Goal: Task Accomplishment & Management: Manage account settings

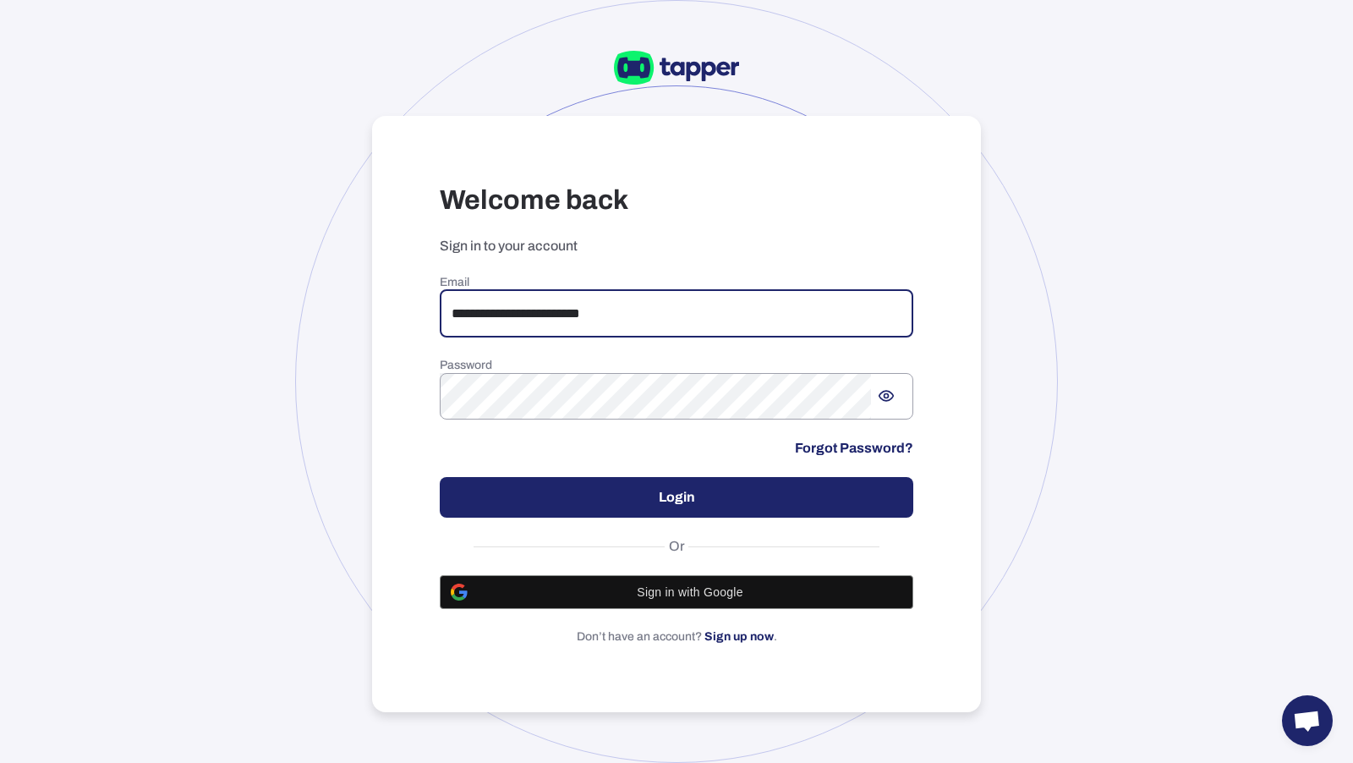
click at [656, 315] on input "**********" at bounding box center [677, 313] width 474 height 47
type input "*"
type input "**********"
click at [810, 509] on button "Login" at bounding box center [677, 497] width 474 height 41
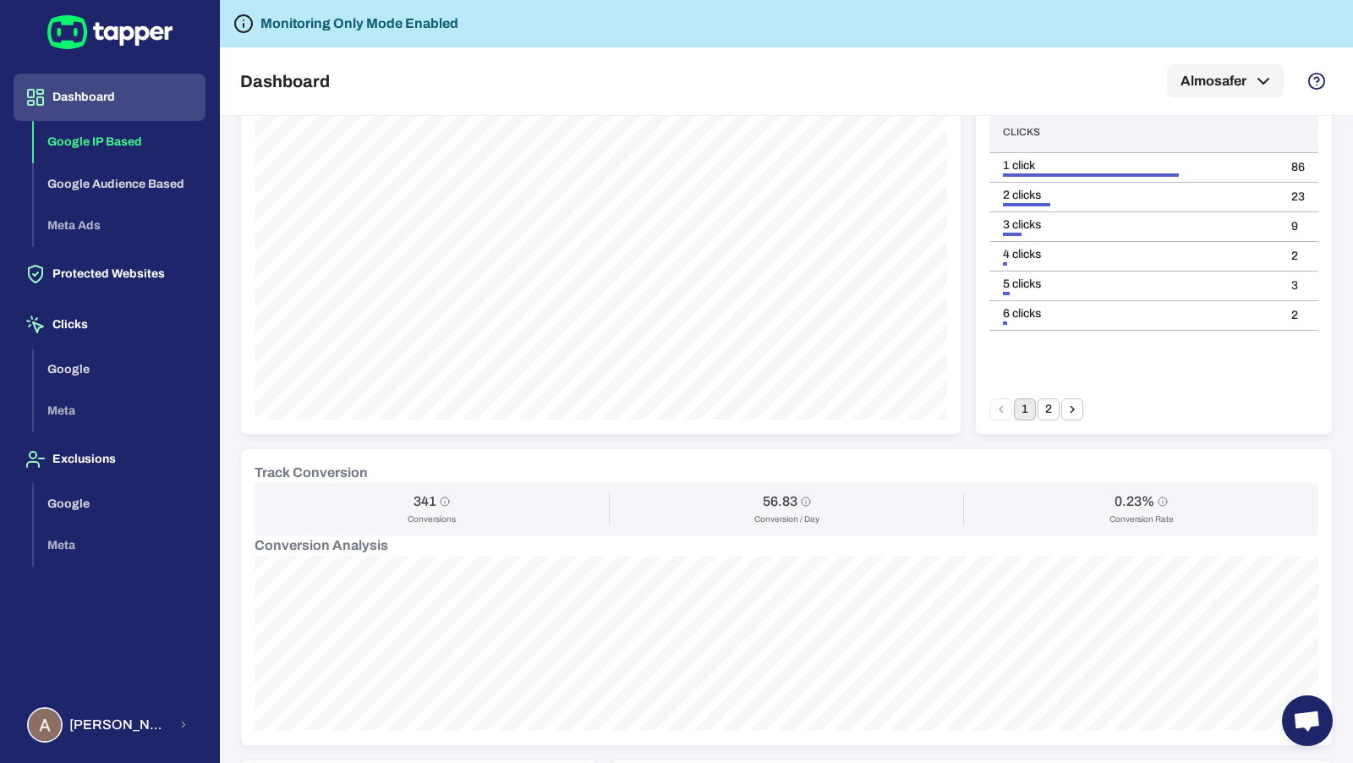
scroll to position [181, 0]
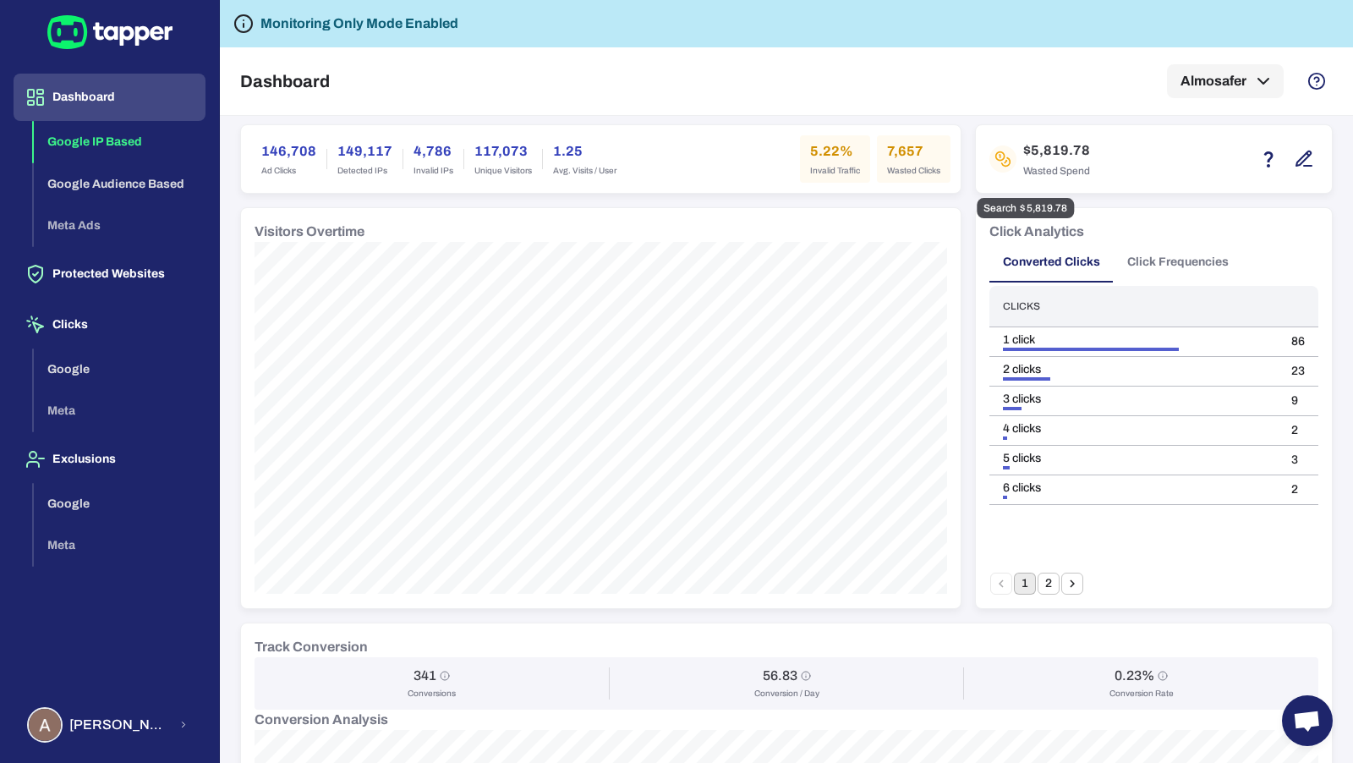
click at [1306, 162] on icon "button" at bounding box center [1304, 159] width 20 height 20
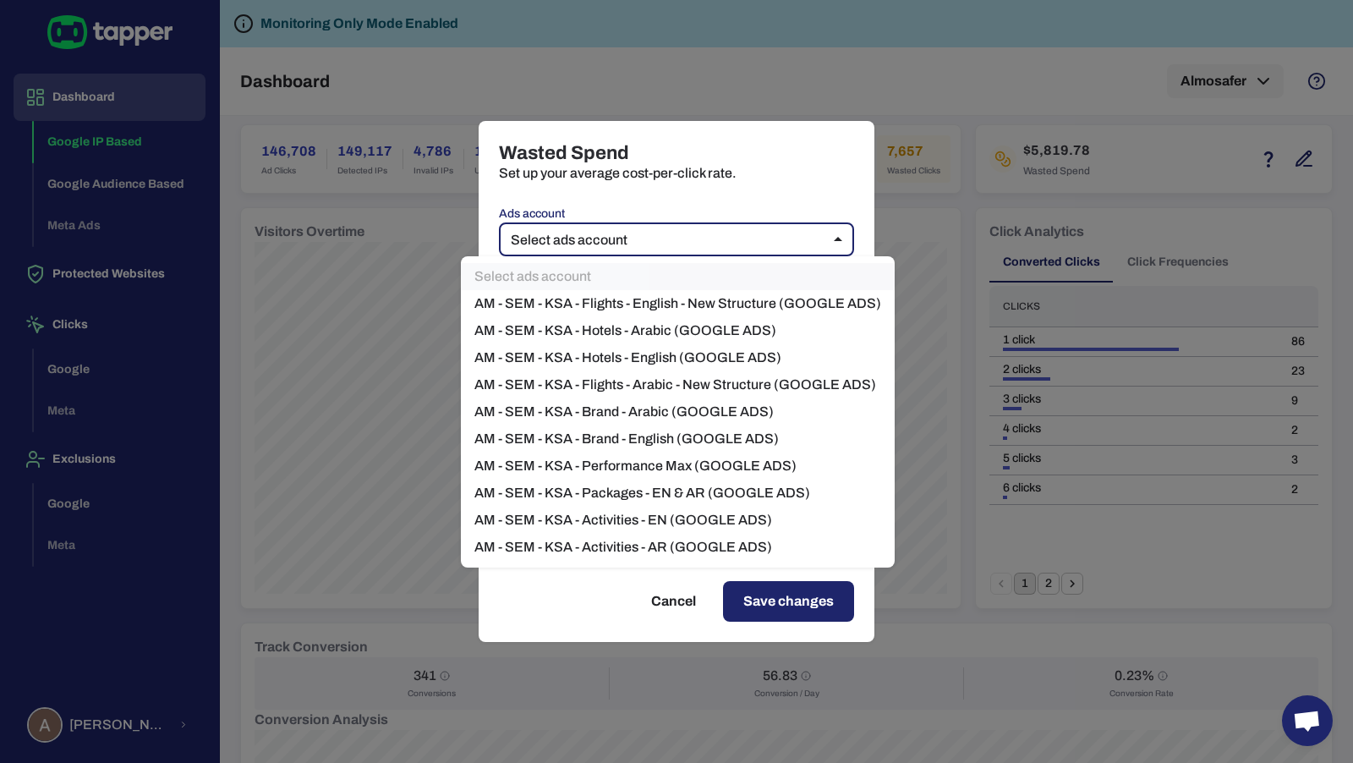
click at [790, 232] on body "Dashboard Google IP Based Google Audience Based Meta Ads Protected Websites Cli…" at bounding box center [676, 381] width 1353 height 763
click at [788, 290] on li "AM - SEM - KSA - Flights - English - New Structure (GOOGLE ADS)" at bounding box center [678, 303] width 434 height 27
type input "****"
type input "*"
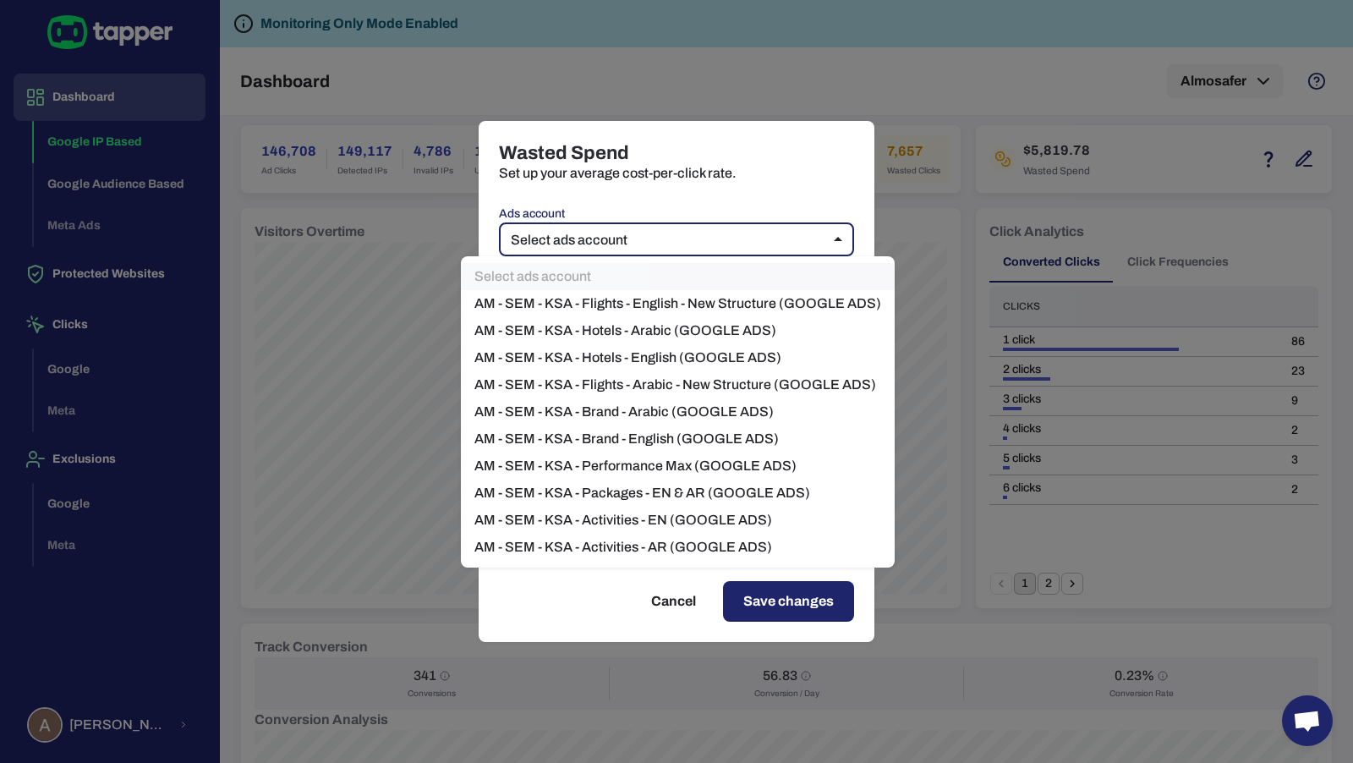
type input "*"
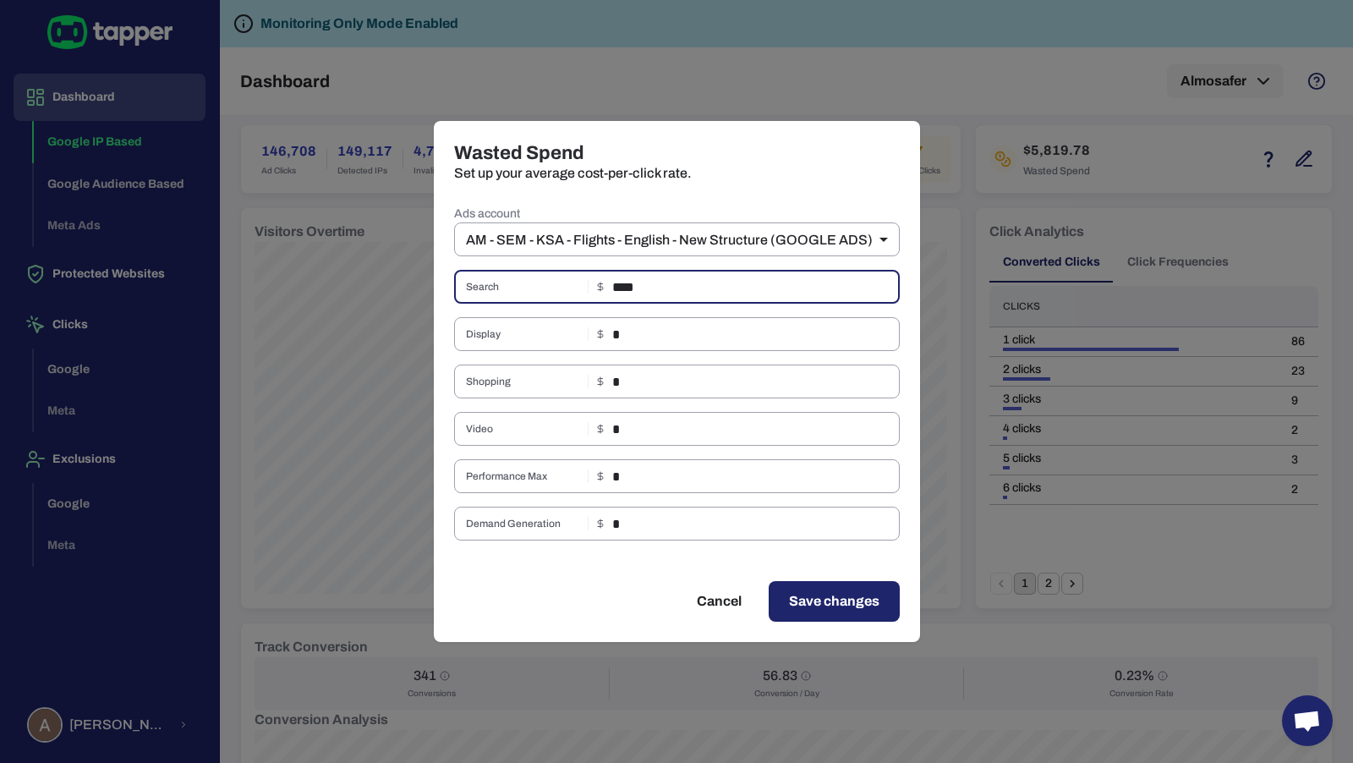
drag, startPoint x: 673, startPoint y: 289, endPoint x: 593, endPoint y: 290, distance: 79.5
click at [593, 290] on div "Search **** ​" at bounding box center [677, 287] width 446 height 34
click at [961, 216] on div "Wasted Spend Set up your average cost-per-click rate. Ads account AM - SEM - KS…" at bounding box center [676, 381] width 1353 height 763
type input "**"
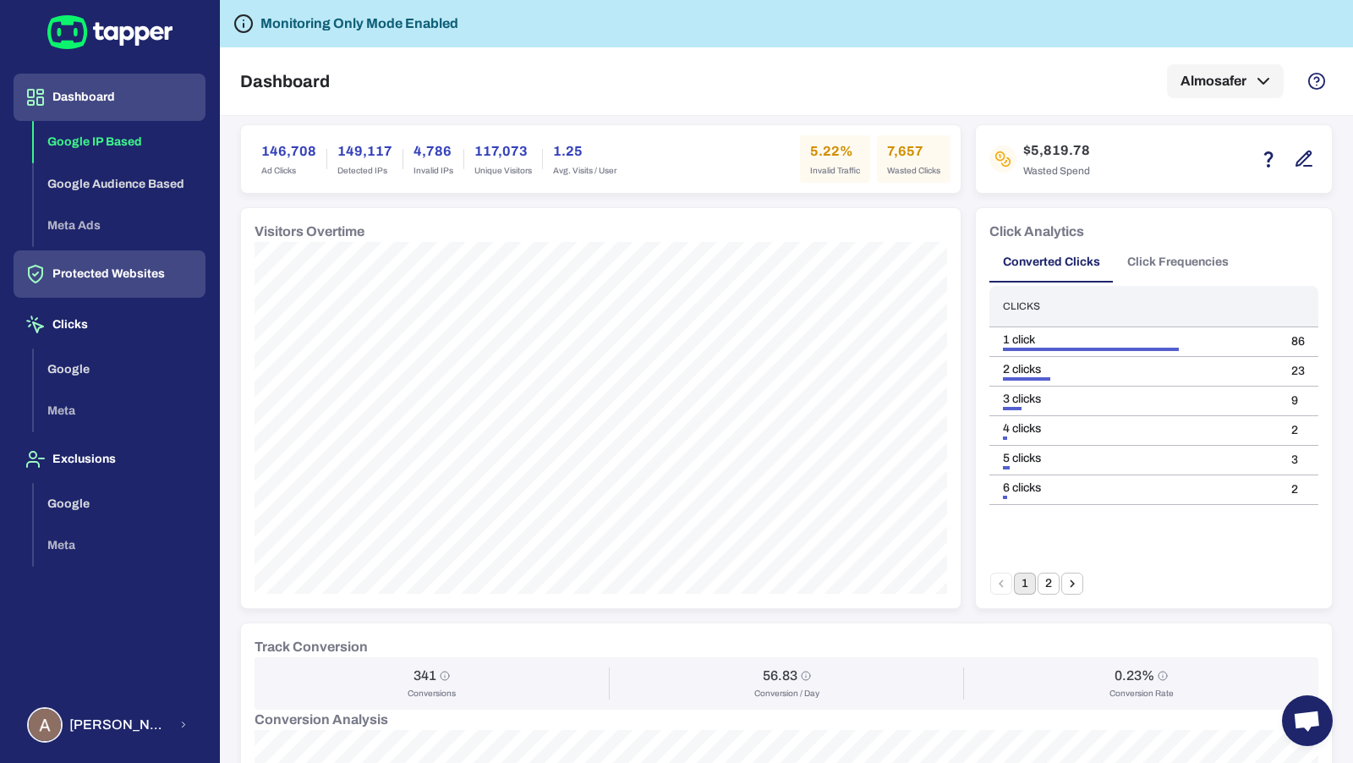
click at [151, 277] on button "Protected Websites" at bounding box center [110, 273] width 192 height 47
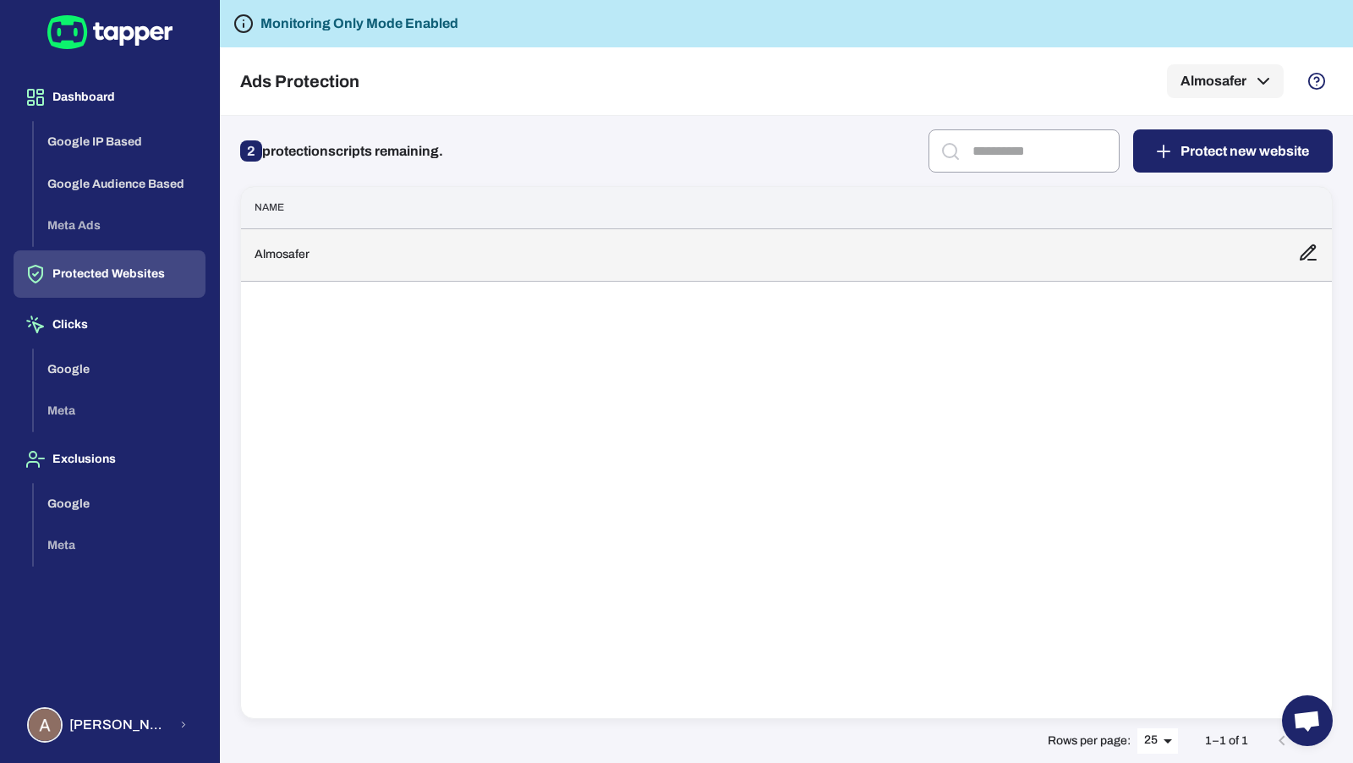
click at [494, 243] on td "Almosafer" at bounding box center [763, 254] width 1044 height 52
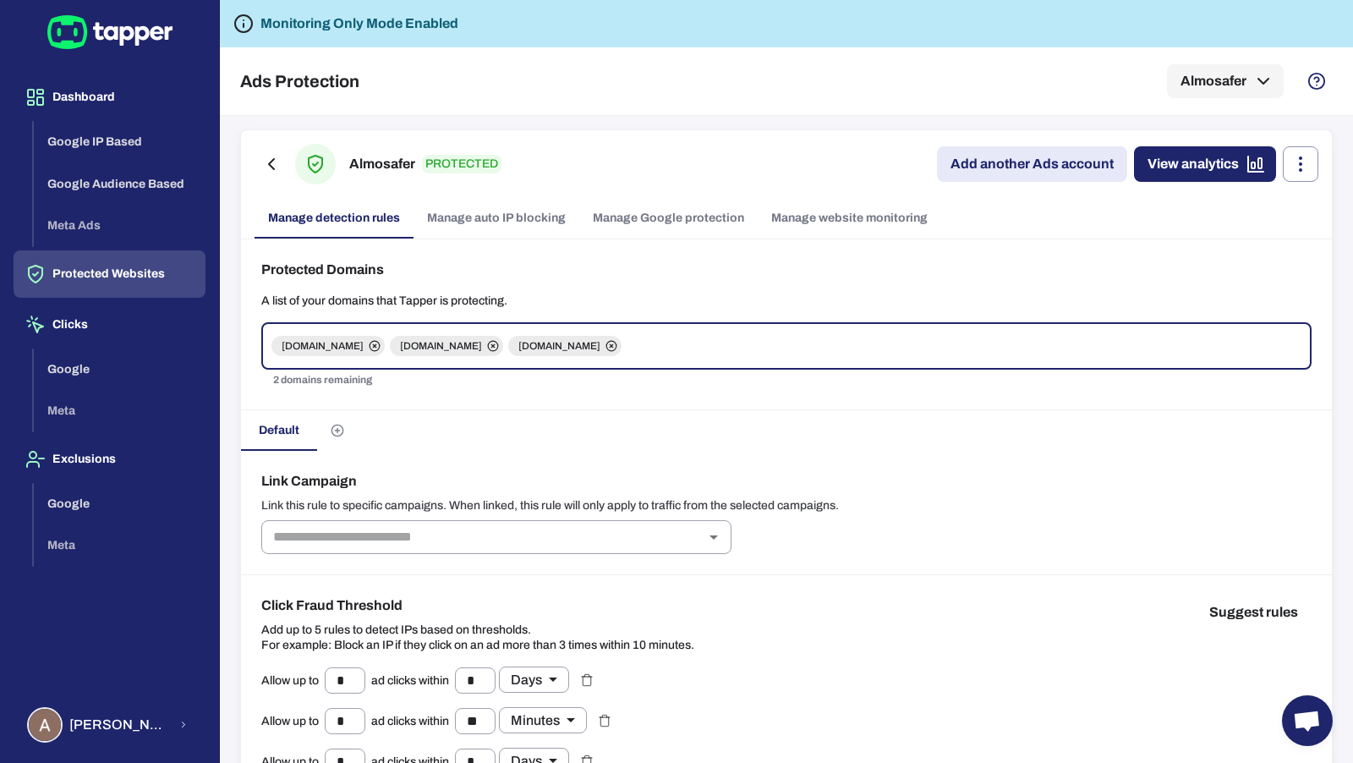
click at [612, 222] on link "Manage Google protection" at bounding box center [668, 218] width 178 height 41
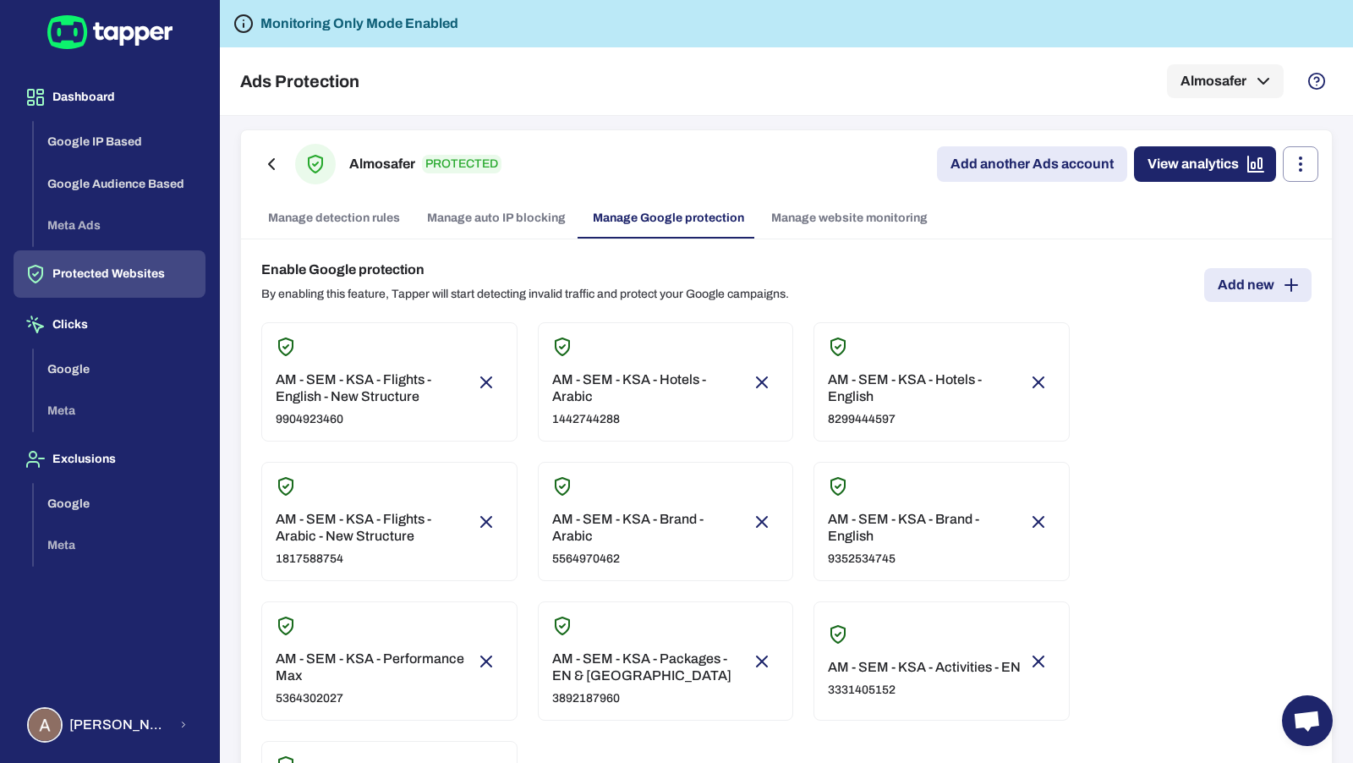
click at [1257, 286] on link "Add new" at bounding box center [1258, 285] width 107 height 34
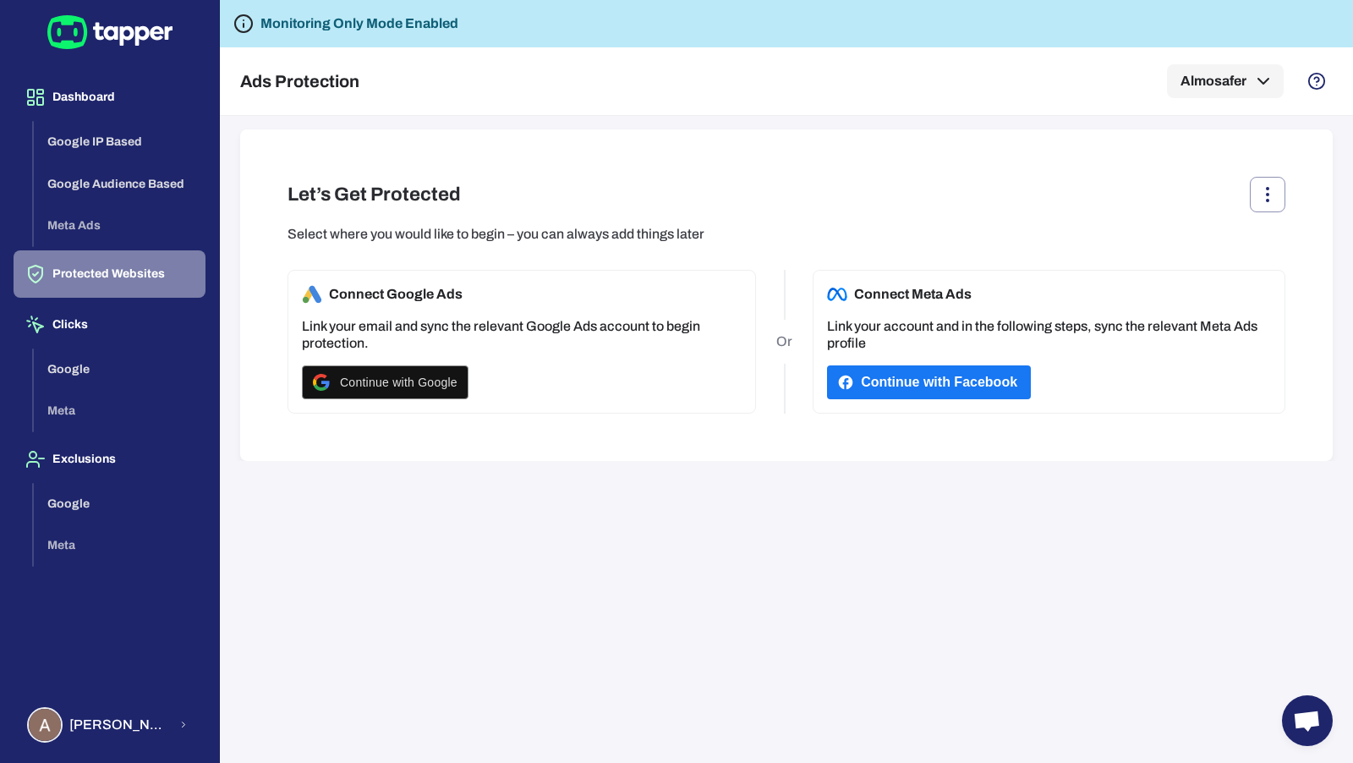
click at [128, 270] on button "Protected Websites" at bounding box center [110, 273] width 192 height 47
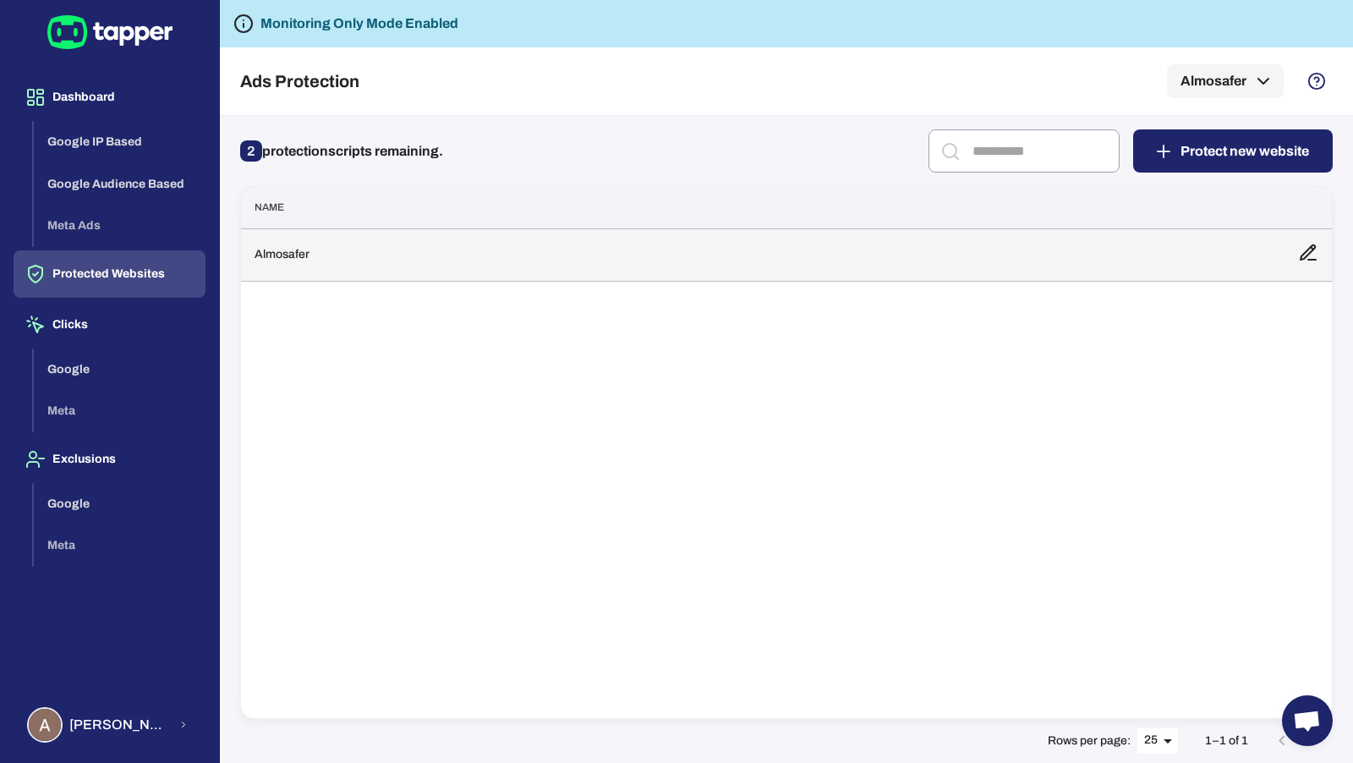
click at [464, 270] on td "Almosafer" at bounding box center [763, 254] width 1044 height 52
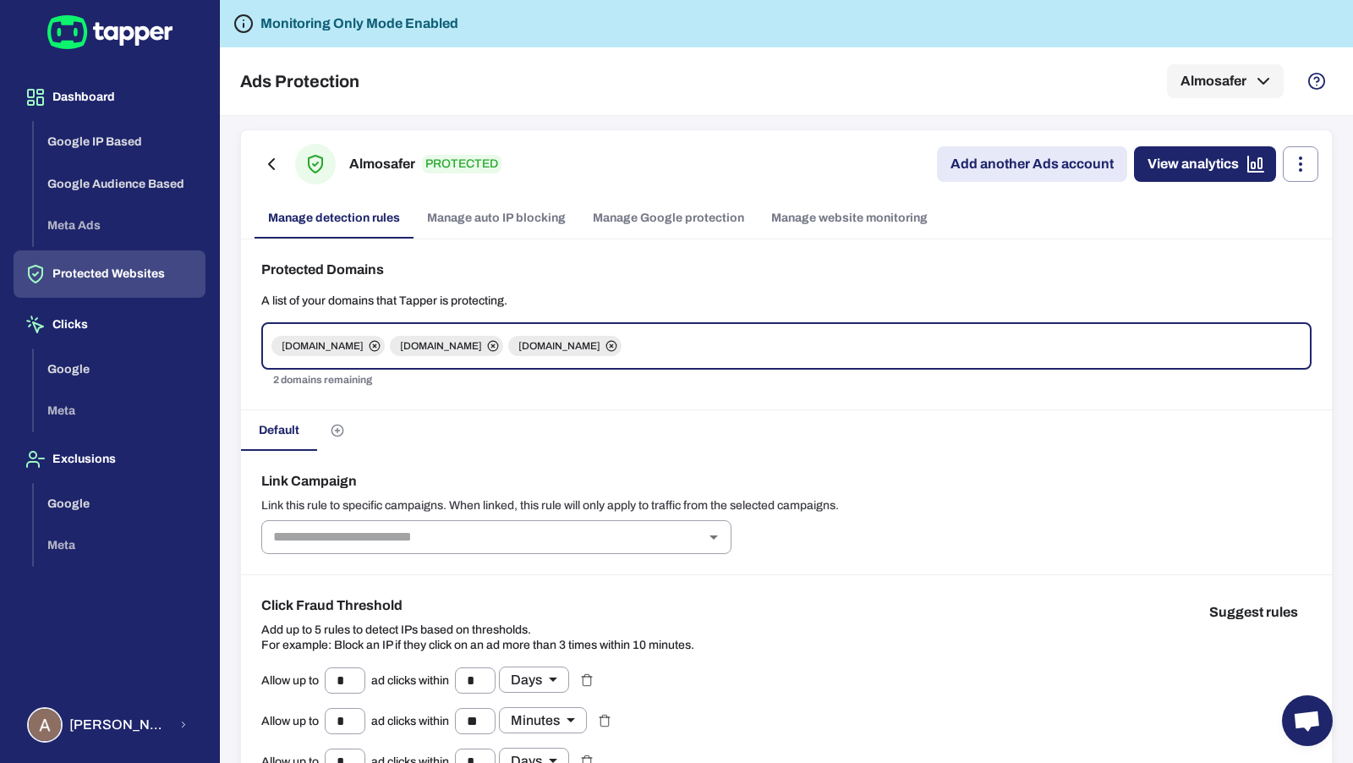
click at [665, 225] on link "Manage Google protection" at bounding box center [668, 218] width 178 height 41
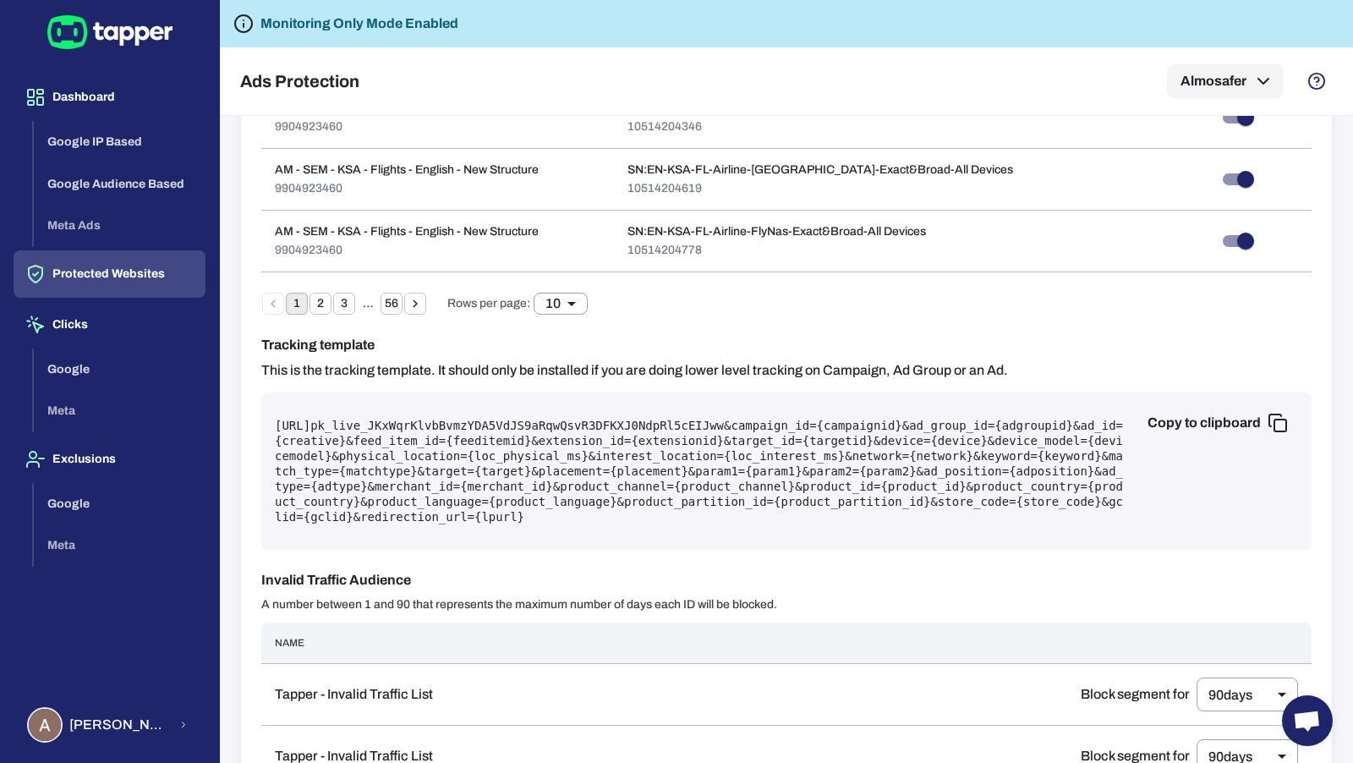
scroll to position [1404, 0]
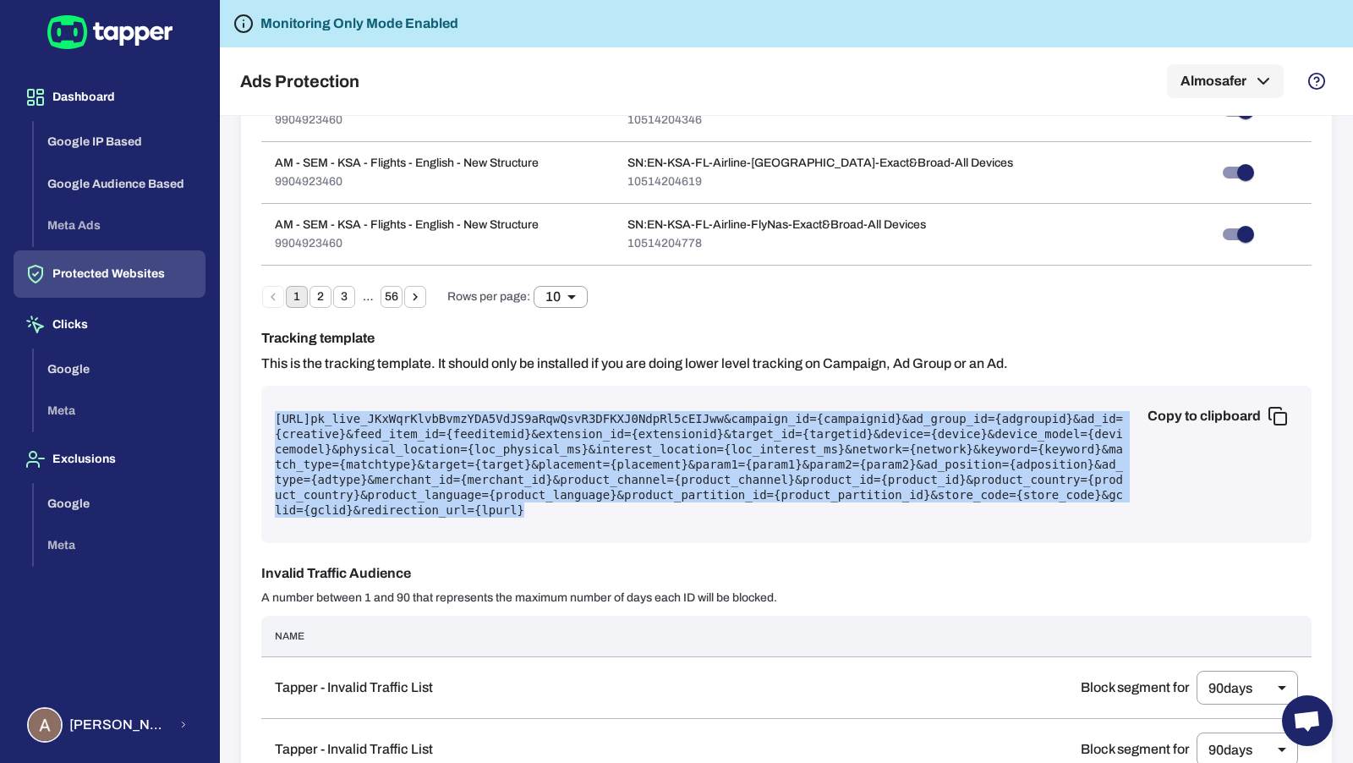
drag, startPoint x: 825, startPoint y: 482, endPoint x: 263, endPoint y: 384, distance: 570.2
click at [263, 386] on div "Copy to clipboard [URL] pk_live_JKxWqrKlvbBvmzYDA5VdJS9aRqwQsvR3DFKXJ0NdpRl5cEI…" at bounding box center [786, 464] width 1051 height 157
click at [276, 411] on pre "[URL] pk_live_JKxWqrKlvbBvmzYDA5VdJS9aRqwQsvR3DFKXJ0NdpRl5cEIJww &campaign_id={…" at bounding box center [787, 464] width 1024 height 107
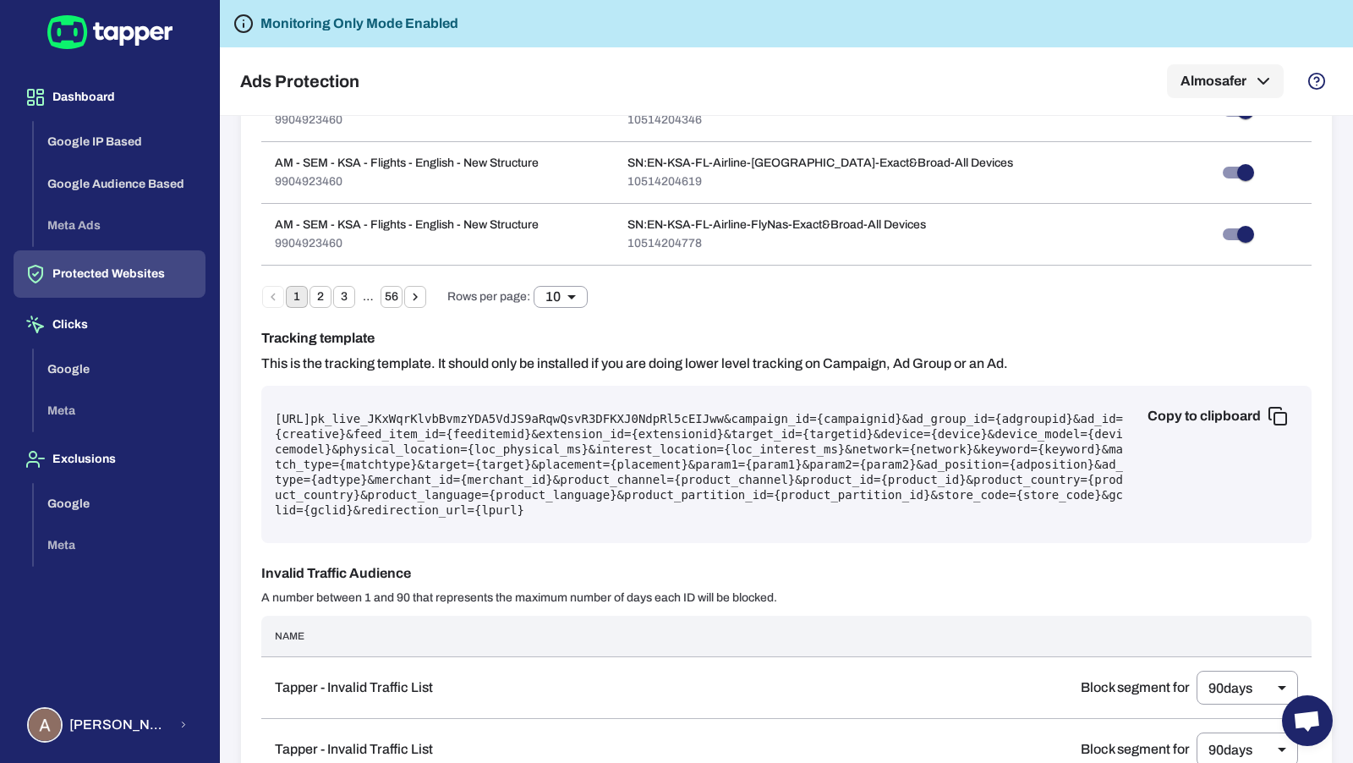
drag, startPoint x: 276, startPoint y: 389, endPoint x: 473, endPoint y: 391, distance: 197.1
click at [473, 411] on pre "[URL] pk_live_JKxWqrKlvbBvmzYDA5VdJS9aRqwQsvR3DFKXJ0NdpRl5cEIJww &campaign_id={…" at bounding box center [787, 464] width 1024 height 107
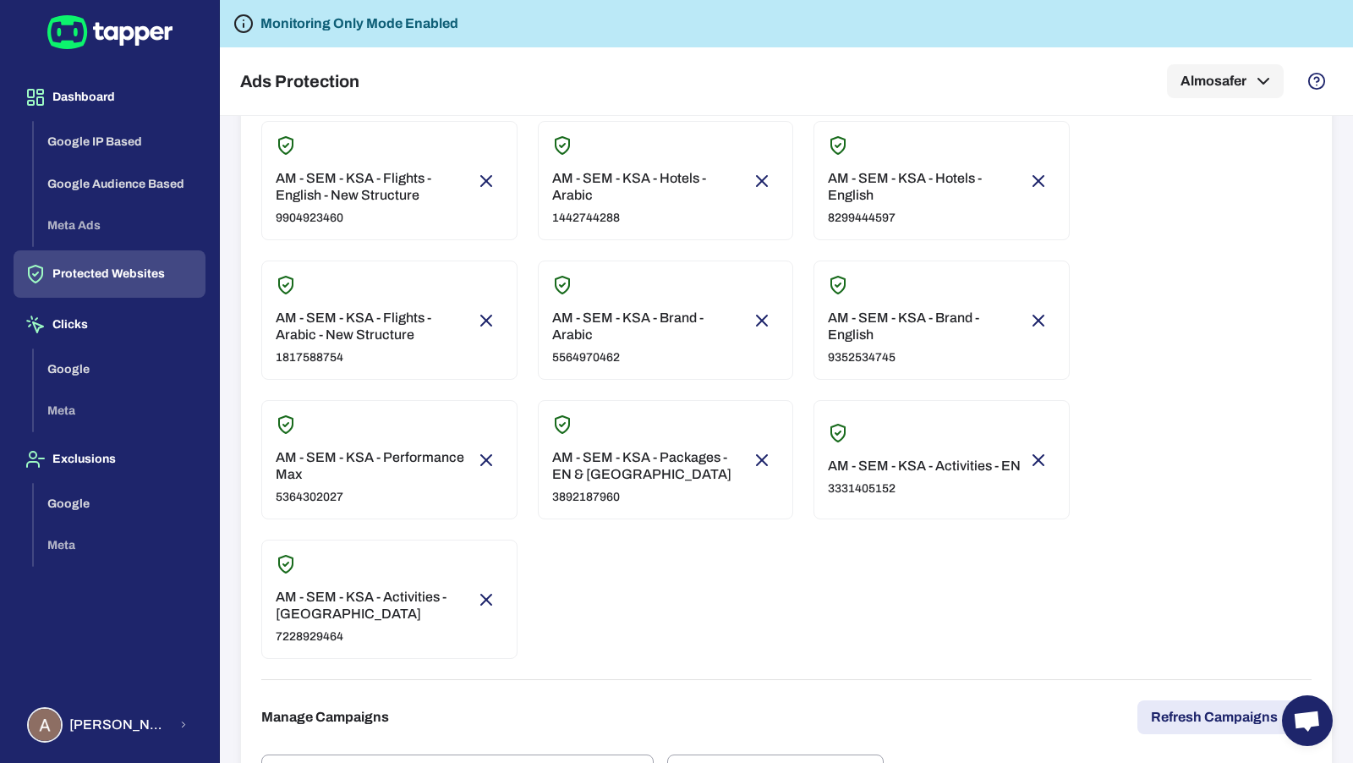
scroll to position [0, 0]
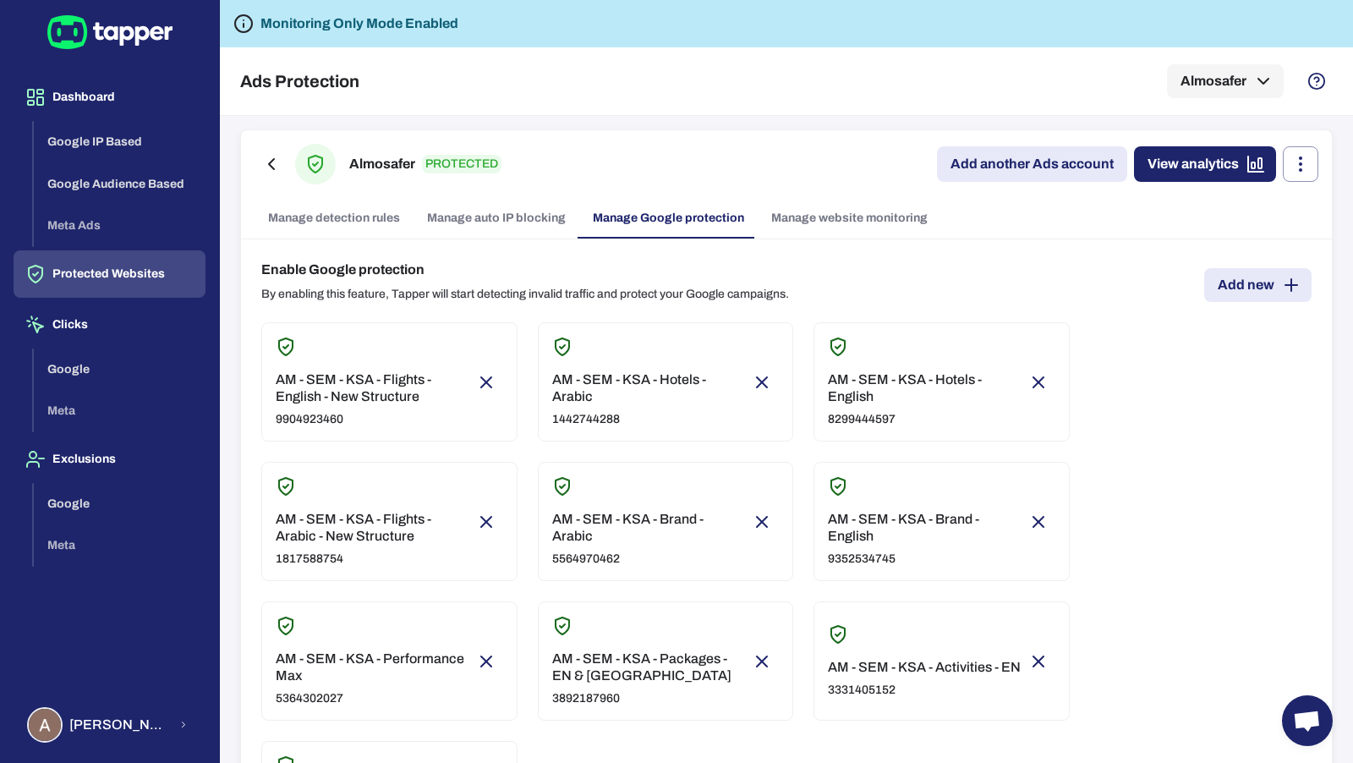
click at [862, 218] on link "Manage website monitoring" at bounding box center [850, 218] width 184 height 41
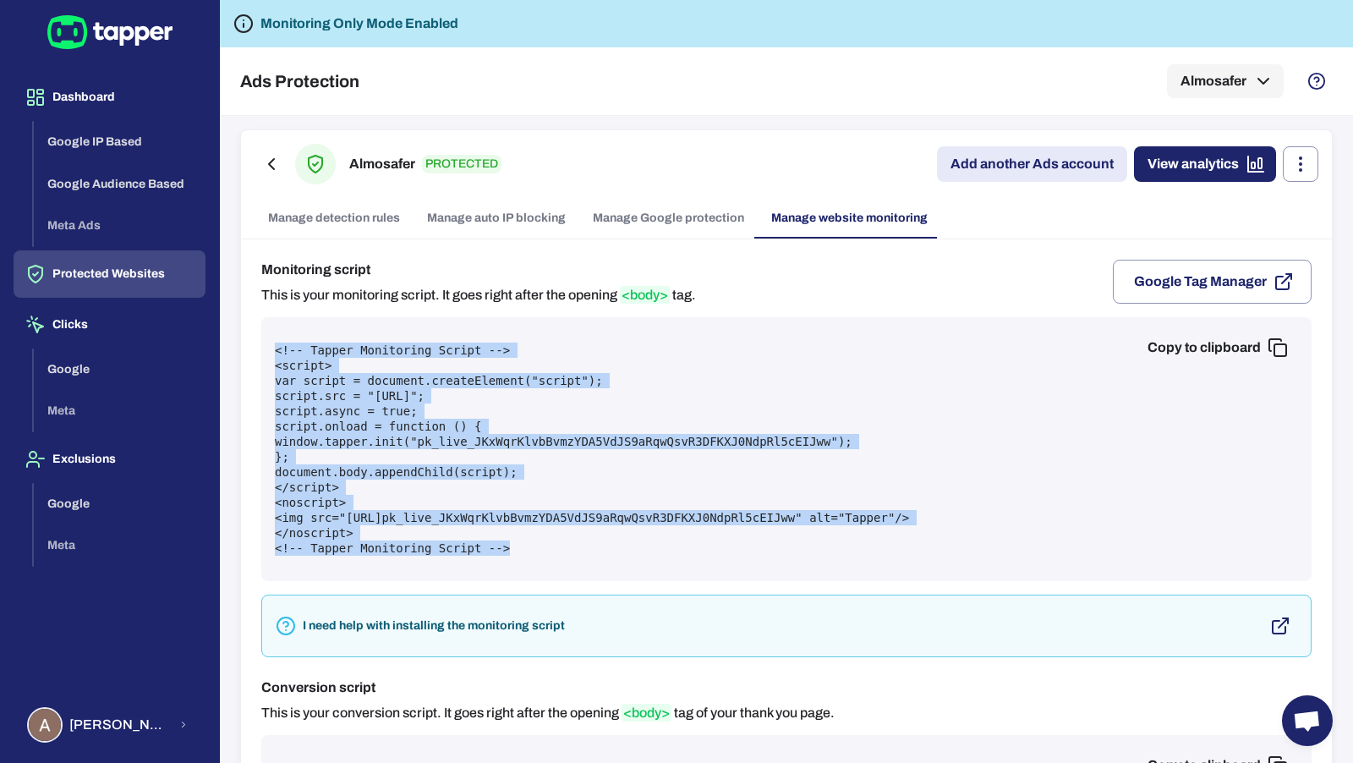
drag, startPoint x: 532, startPoint y: 548, endPoint x: 261, endPoint y: 342, distance: 340.4
click at [261, 342] on div "Copy to clipboard <!-- Tapper Monitoring Script --> <script> var script = docum…" at bounding box center [786, 449] width 1051 height 264
click at [927, 406] on pre "<!-- Tapper Monitoring Script --> <script> var script = document.createElement(…" at bounding box center [787, 449] width 1024 height 213
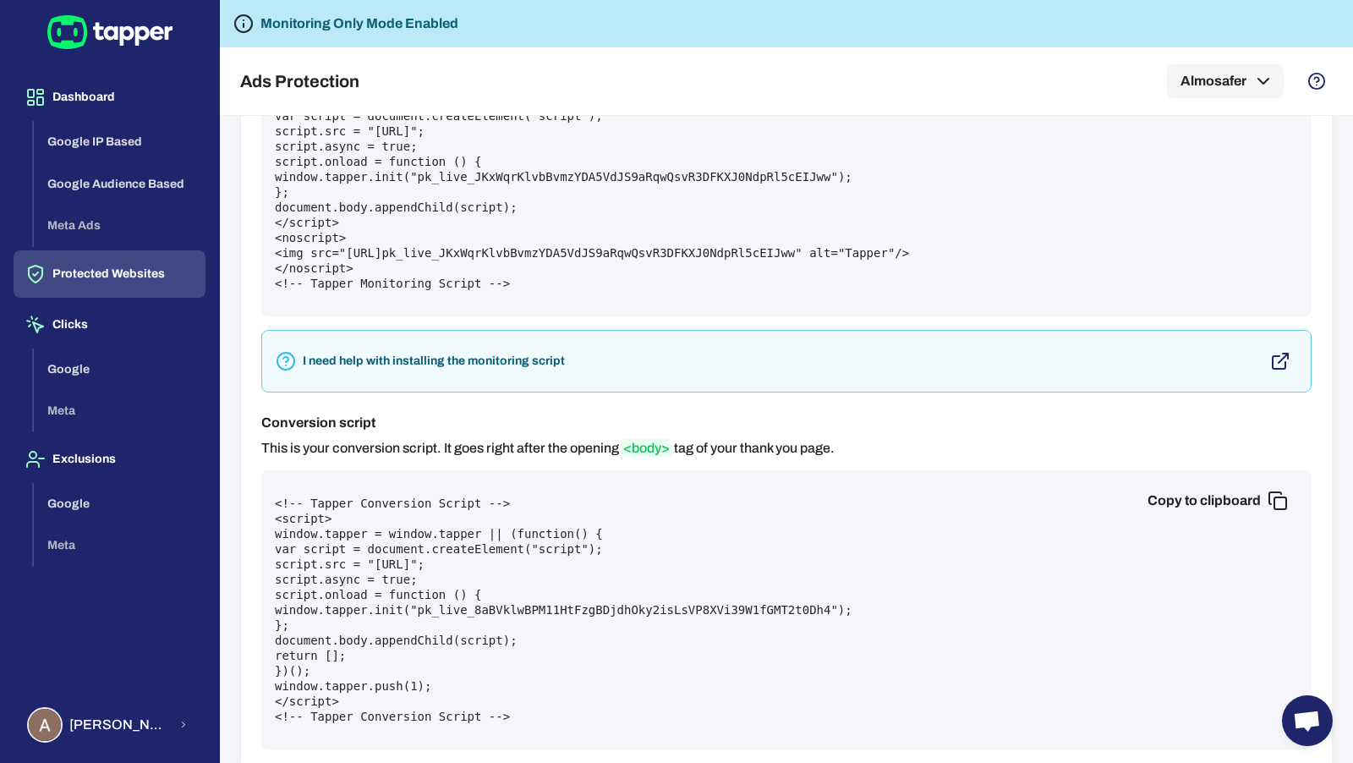
scroll to position [283, 0]
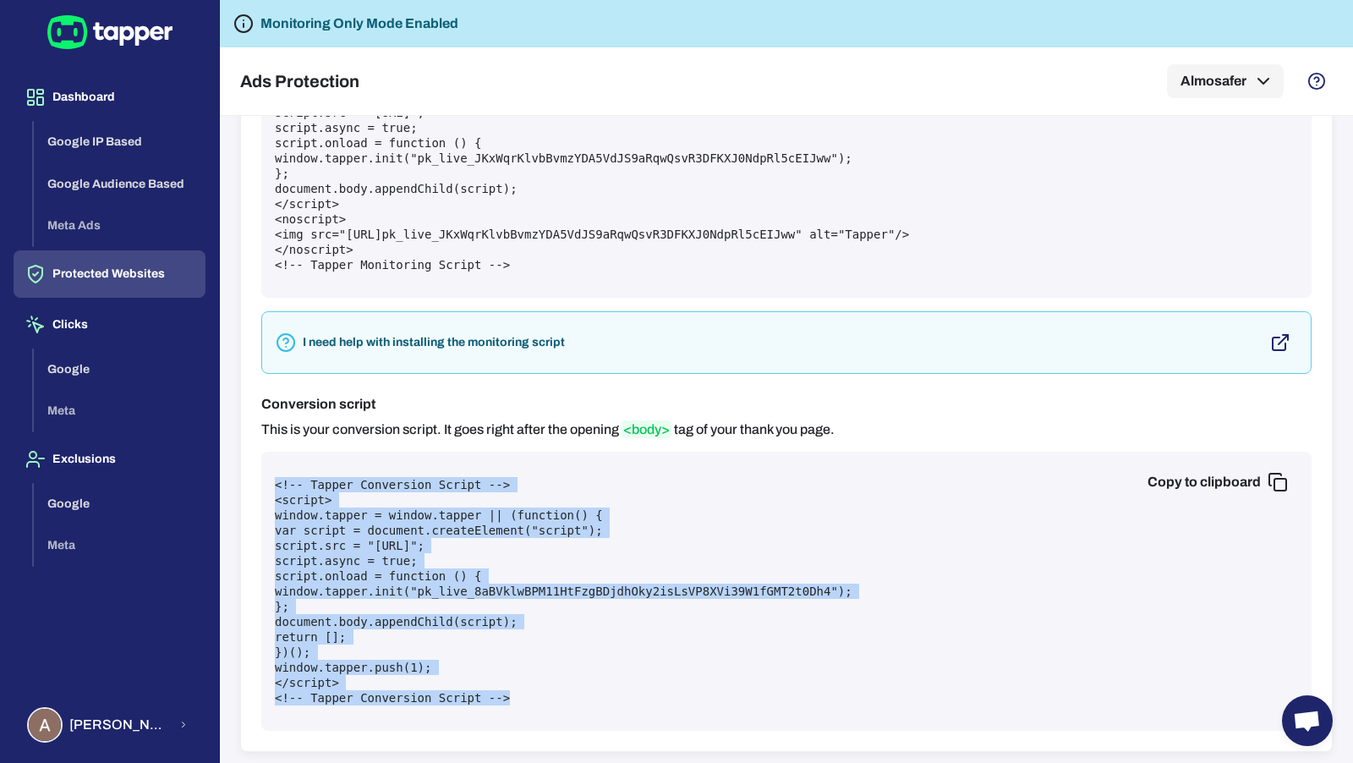
drag, startPoint x: 253, startPoint y: 456, endPoint x: 570, endPoint y: 693, distance: 395.9
click at [570, 693] on div "Monitoring script This is your monitoring script. It goes right after the openi…" at bounding box center [786, 353] width 1091 height 795
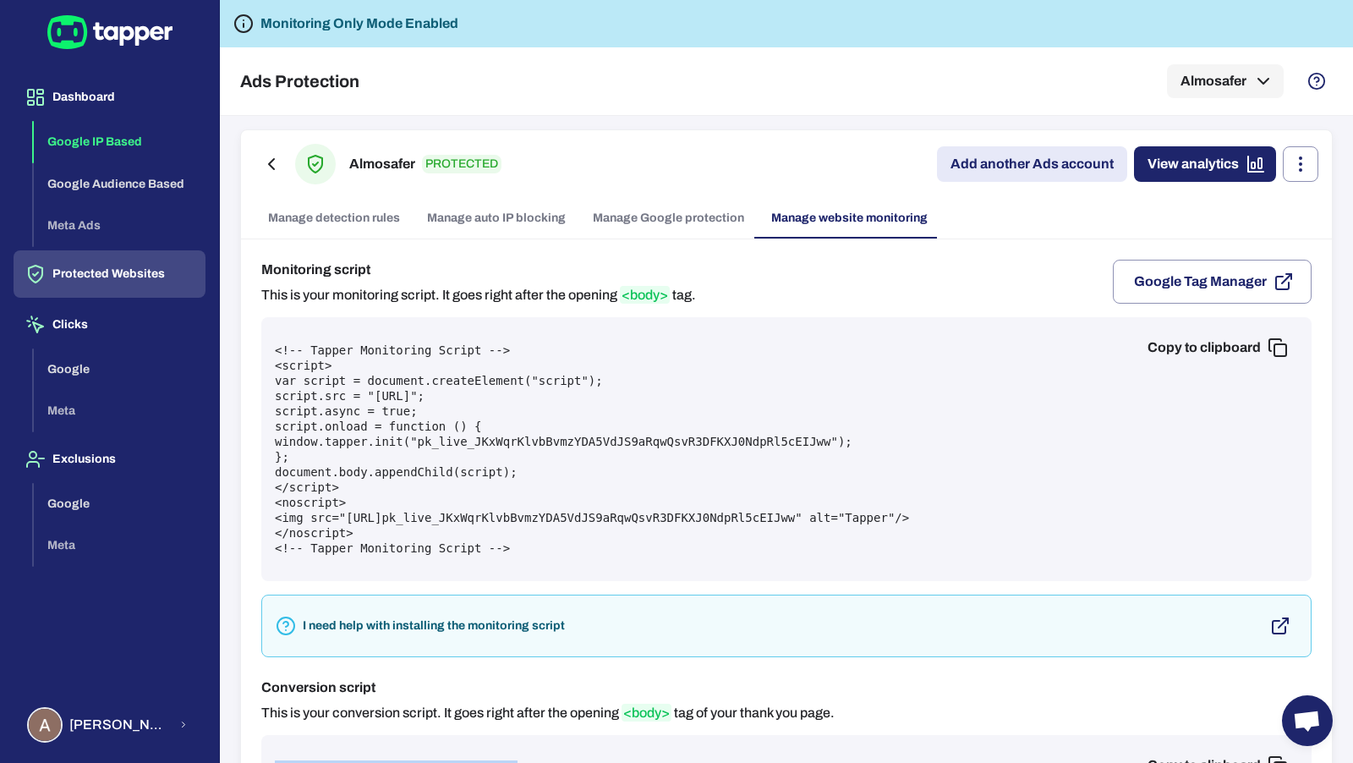
click at [113, 142] on button "Google IP Based" at bounding box center [120, 142] width 172 height 42
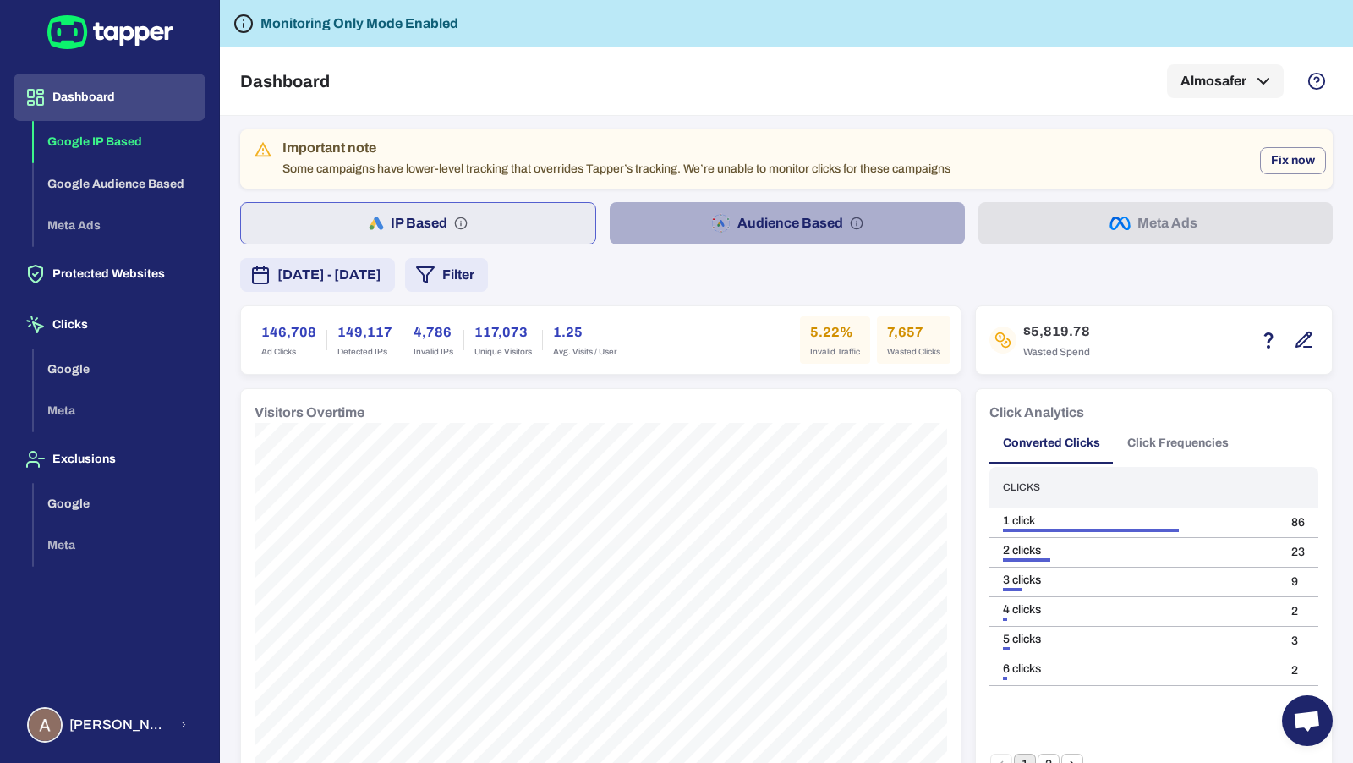
click at [759, 227] on button "Audience Based" at bounding box center [787, 223] width 354 height 42
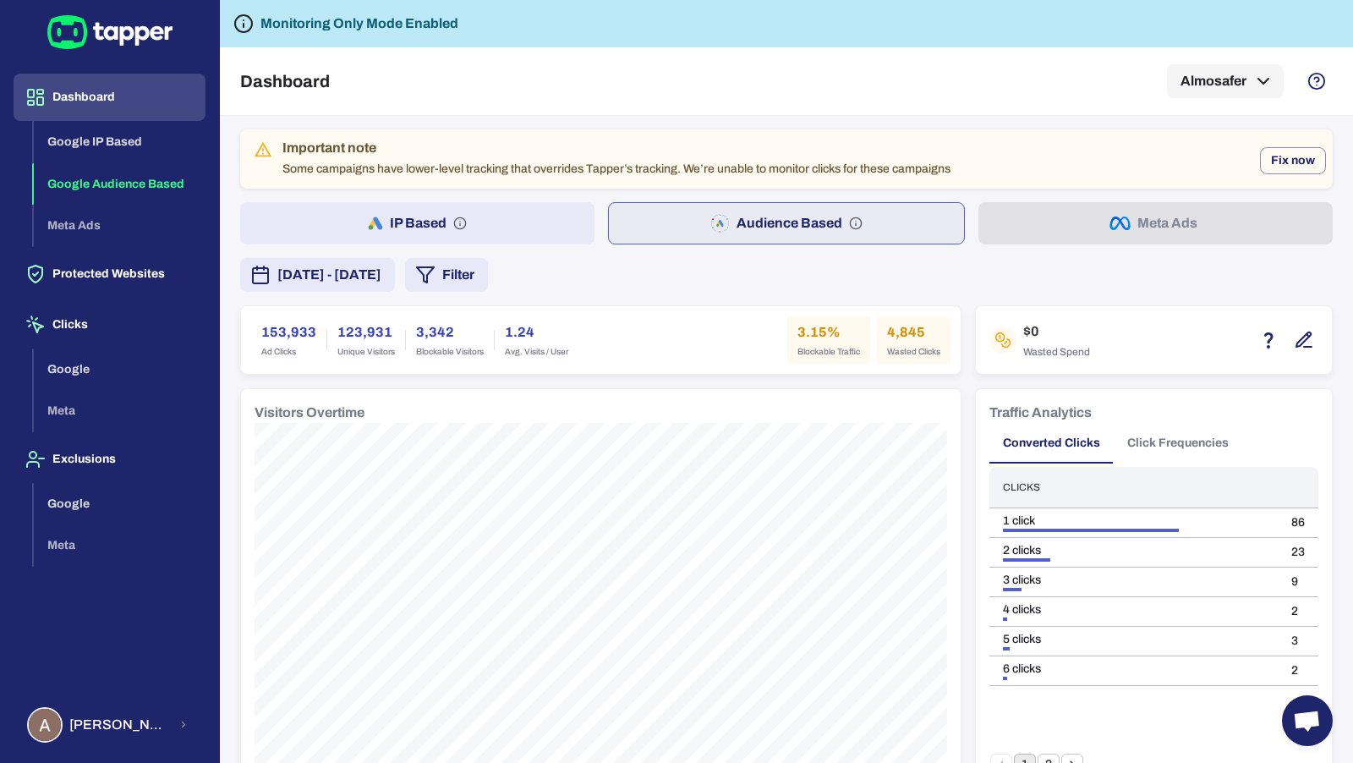
click at [490, 219] on button "IP Based" at bounding box center [417, 223] width 354 height 42
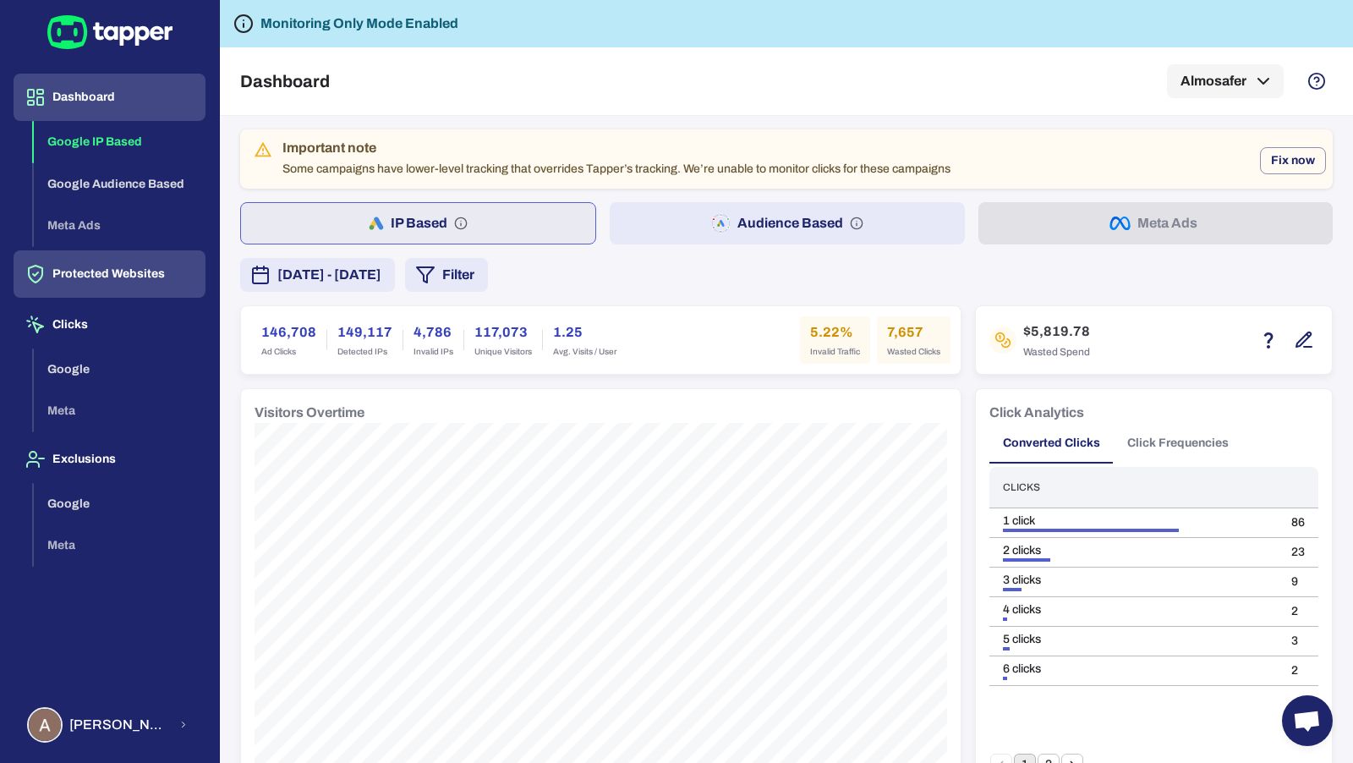
click at [96, 266] on button "Protected Websites" at bounding box center [110, 273] width 192 height 47
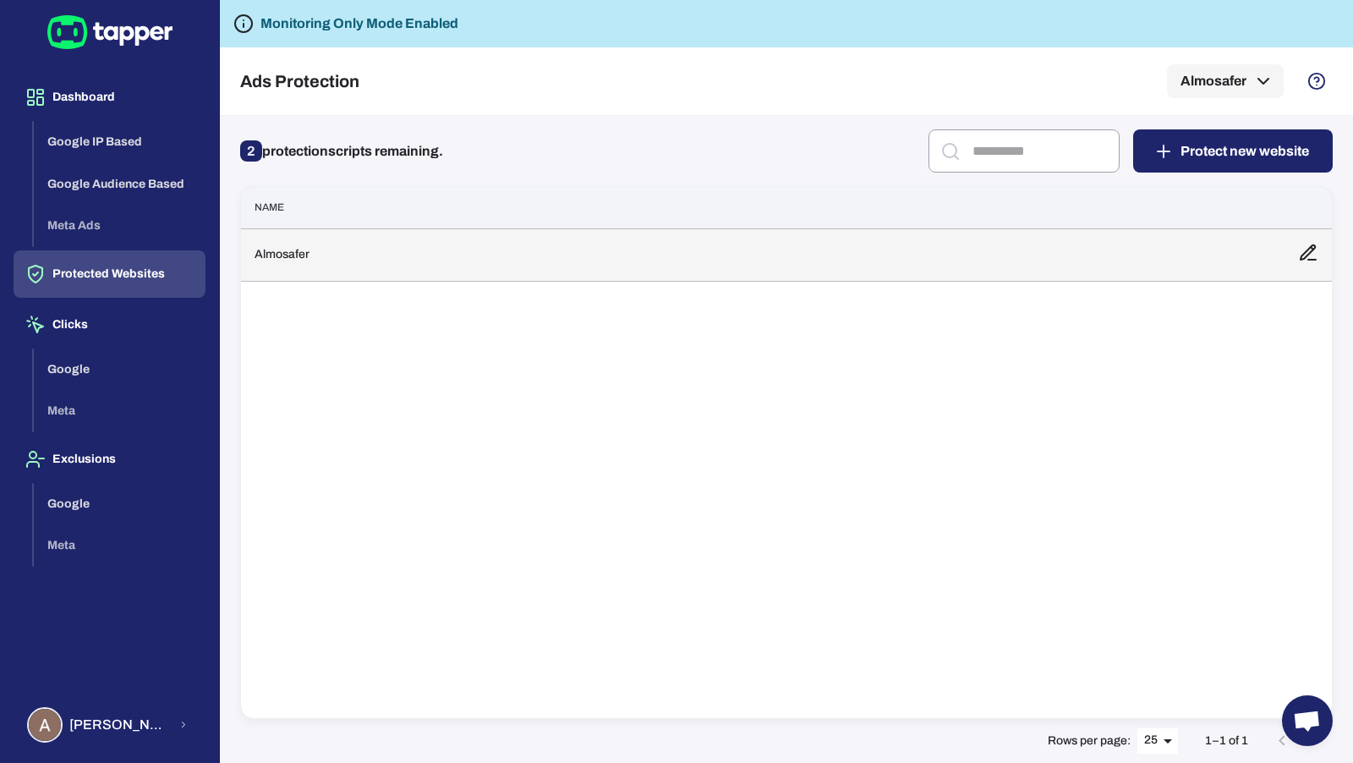
click at [521, 253] on td "Almosafer" at bounding box center [763, 254] width 1044 height 52
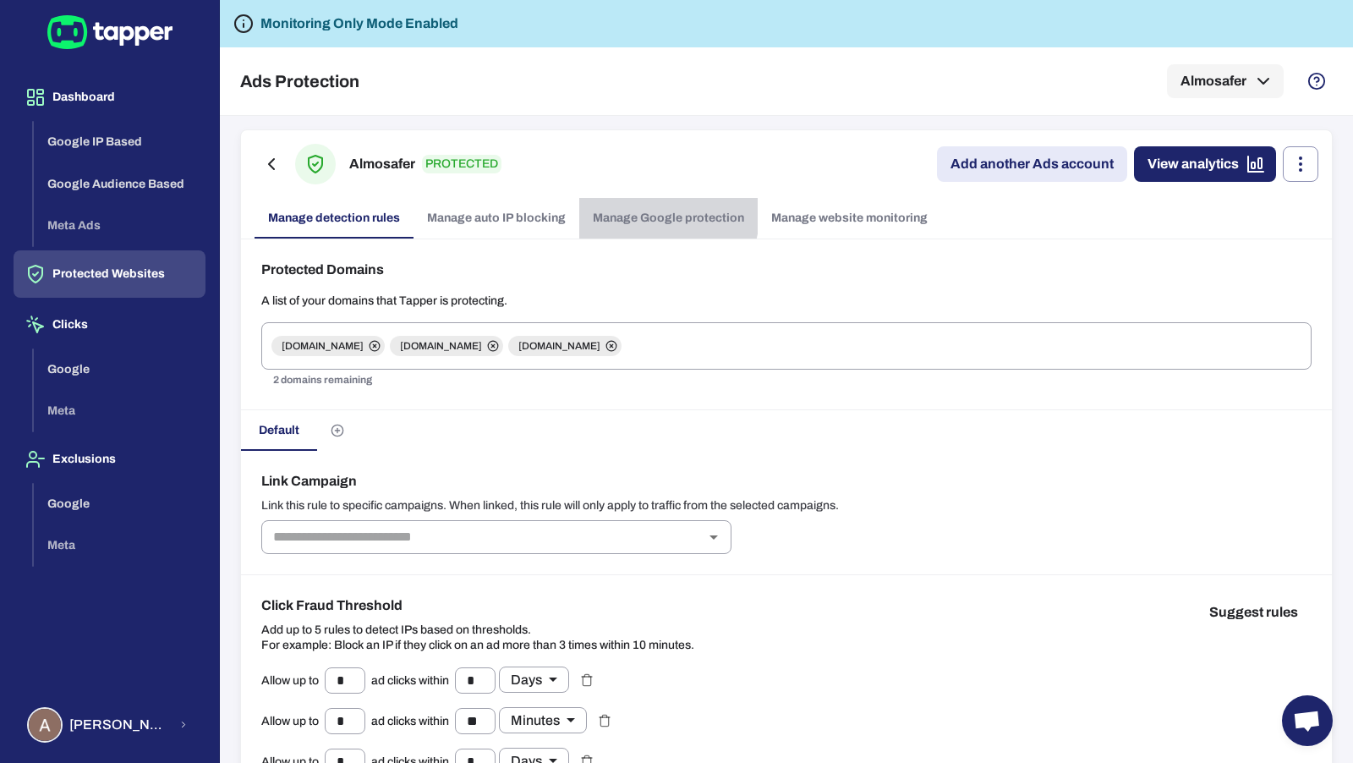
click at [652, 214] on link "Manage Google protection" at bounding box center [668, 218] width 178 height 41
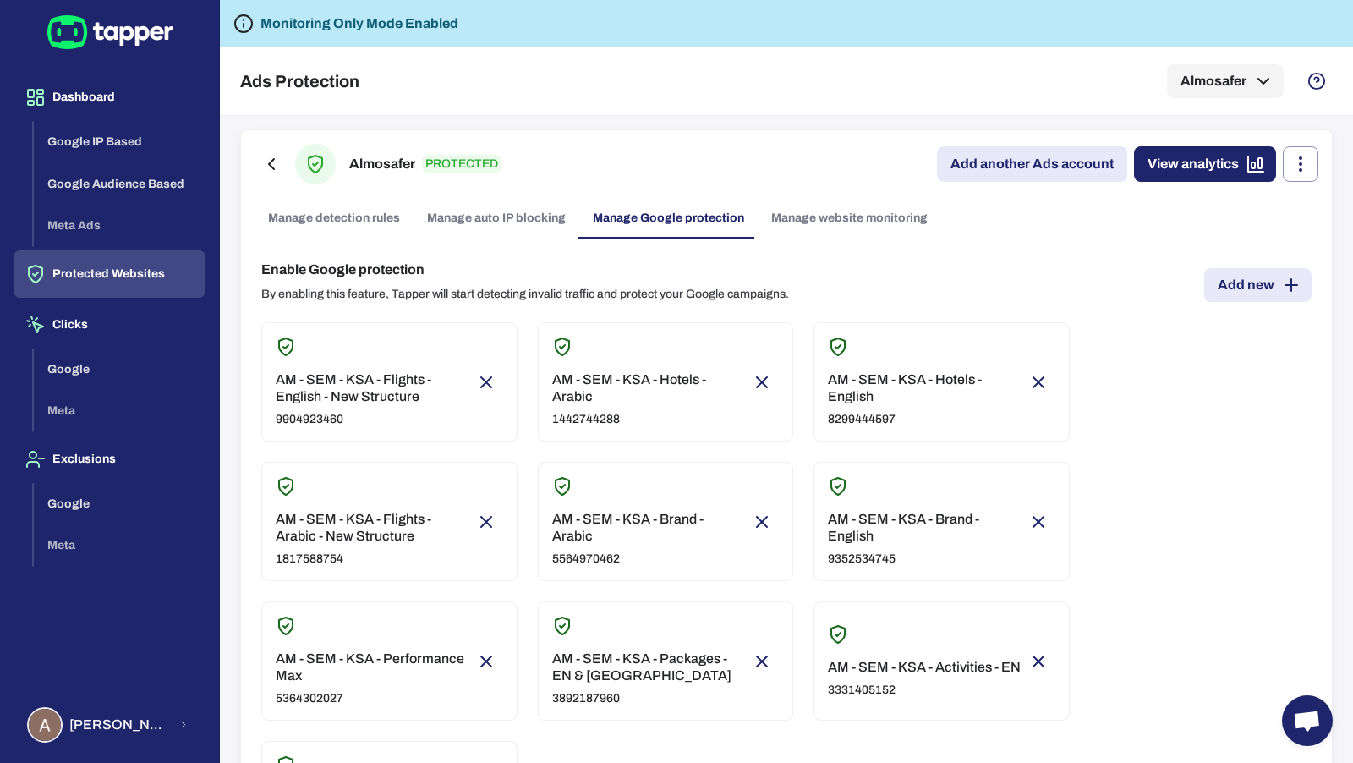
click at [1255, 287] on link "Add new" at bounding box center [1258, 285] width 107 height 34
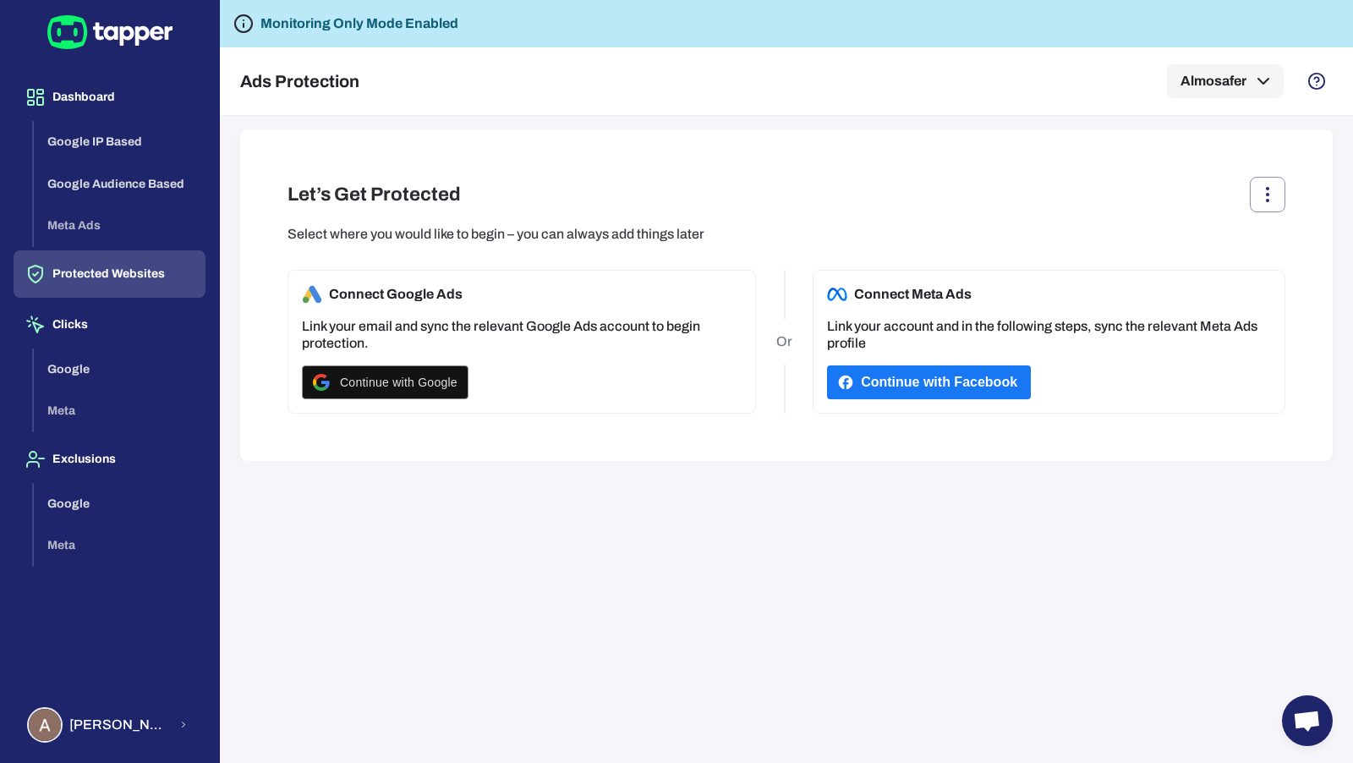
click at [166, 262] on button "Protected Websites" at bounding box center [110, 273] width 192 height 47
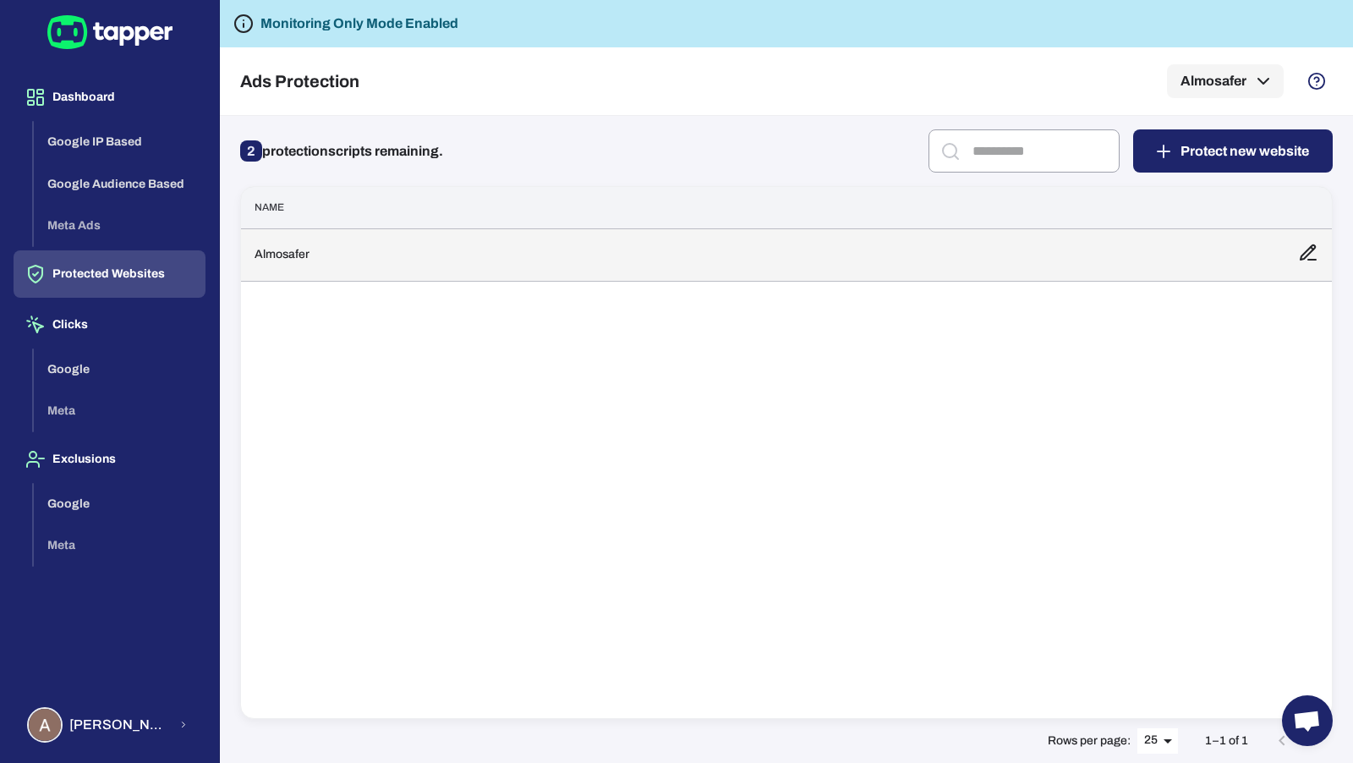
click at [552, 243] on td "Almosafer" at bounding box center [763, 254] width 1044 height 52
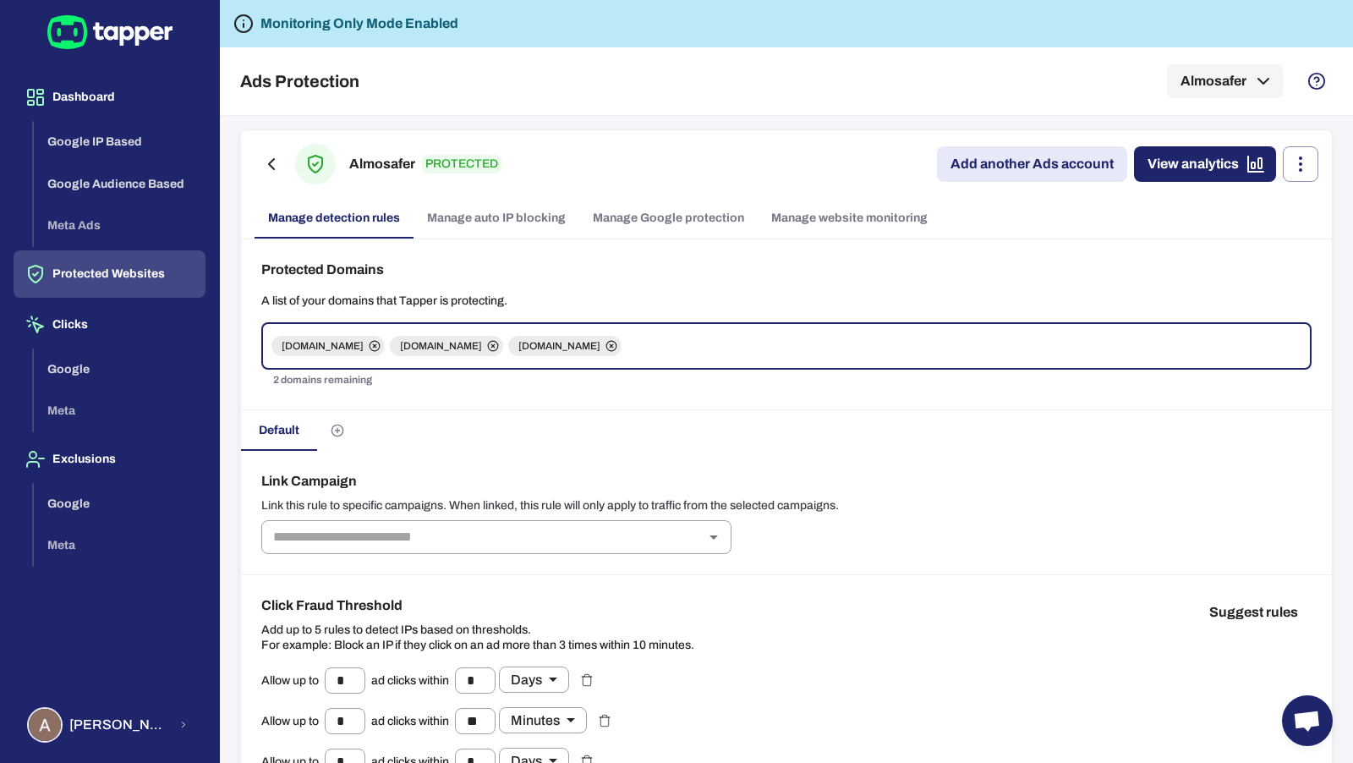
click at [815, 222] on link "Manage website monitoring" at bounding box center [850, 218] width 184 height 41
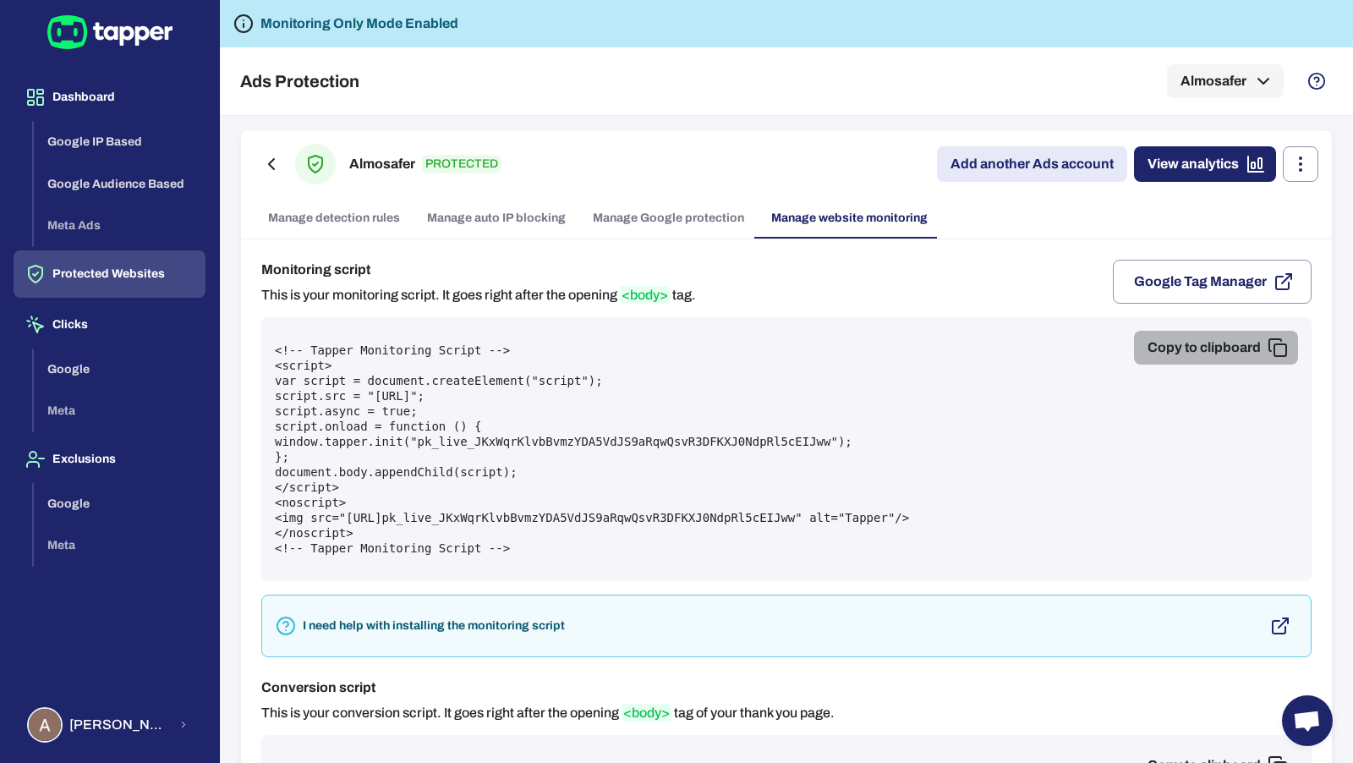
click at [1186, 344] on button "Copy to clipboard" at bounding box center [1216, 348] width 164 height 34
click at [327, 218] on link "Manage detection rules" at bounding box center [334, 218] width 159 height 41
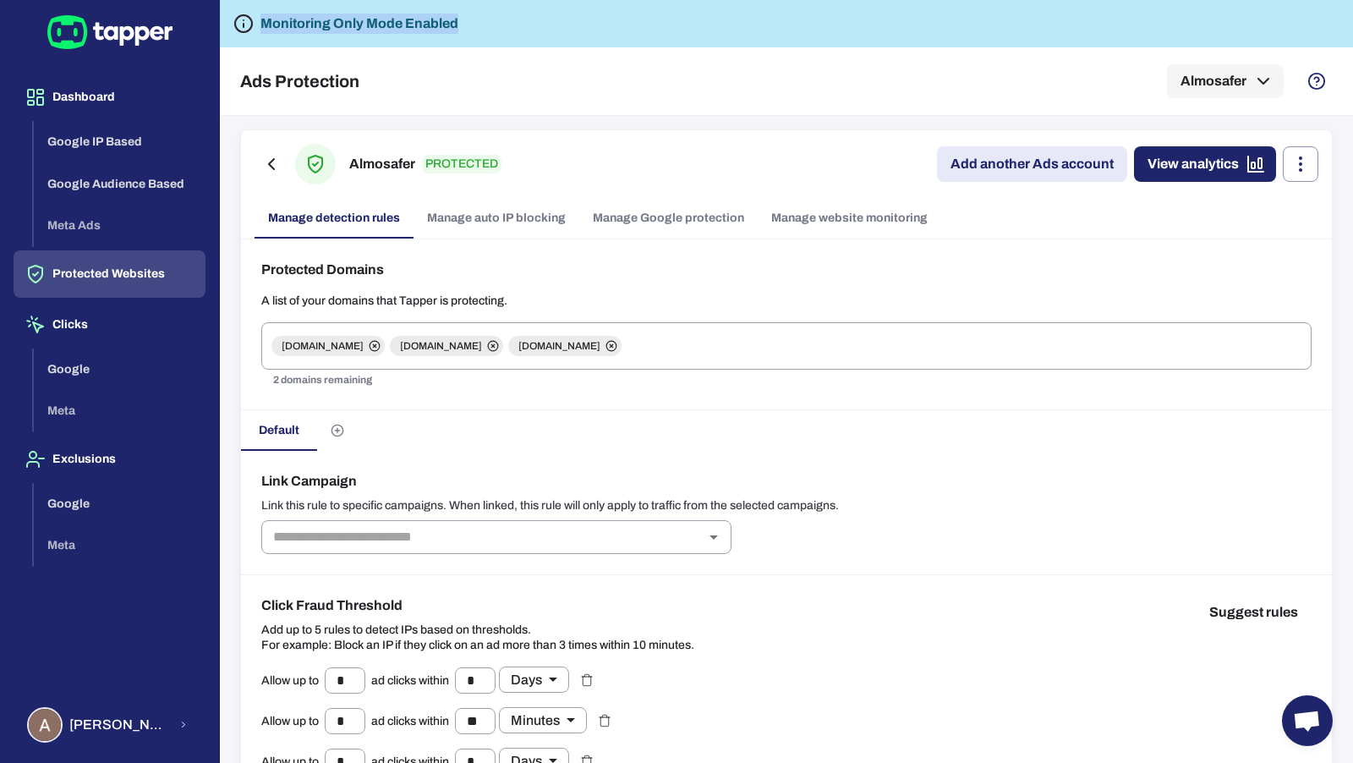
drag, startPoint x: 261, startPoint y: 23, endPoint x: 471, endPoint y: 14, distance: 210.0
click at [471, 14] on div "Monitoring Only Mode Enabled" at bounding box center [787, 23] width 1134 height 47
click at [118, 155] on button "Google IP Based" at bounding box center [120, 142] width 172 height 42
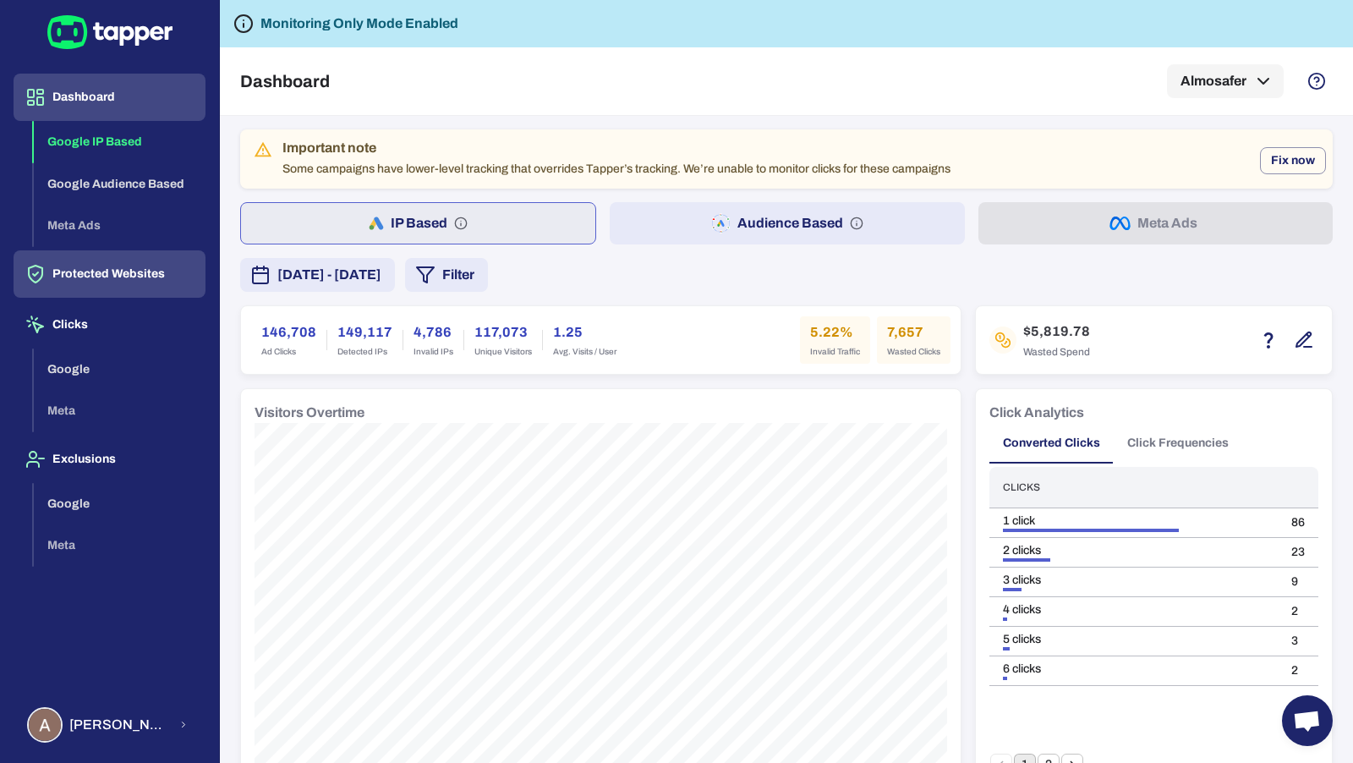
click at [128, 265] on button "Protected Websites" at bounding box center [110, 273] width 192 height 47
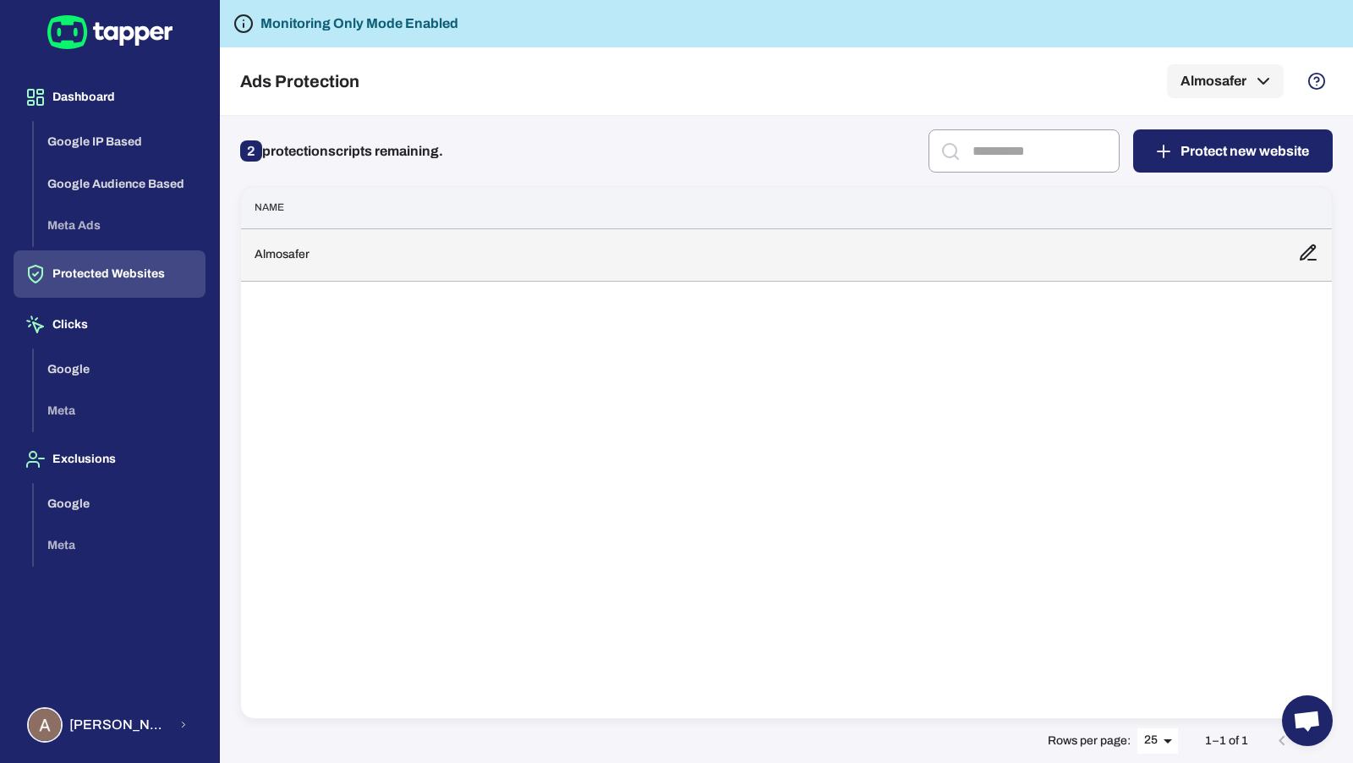
click at [343, 240] on td "Almosafer" at bounding box center [763, 254] width 1044 height 52
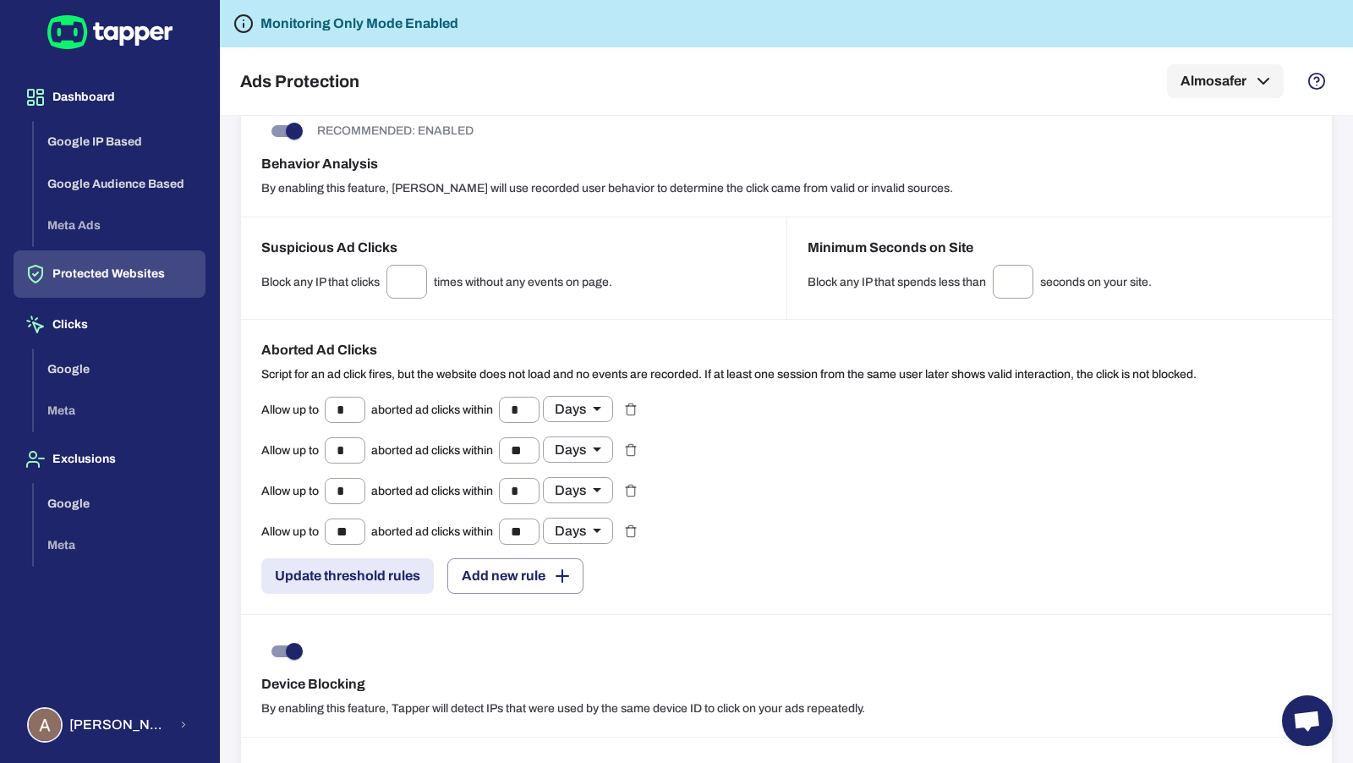
scroll to position [1452, 0]
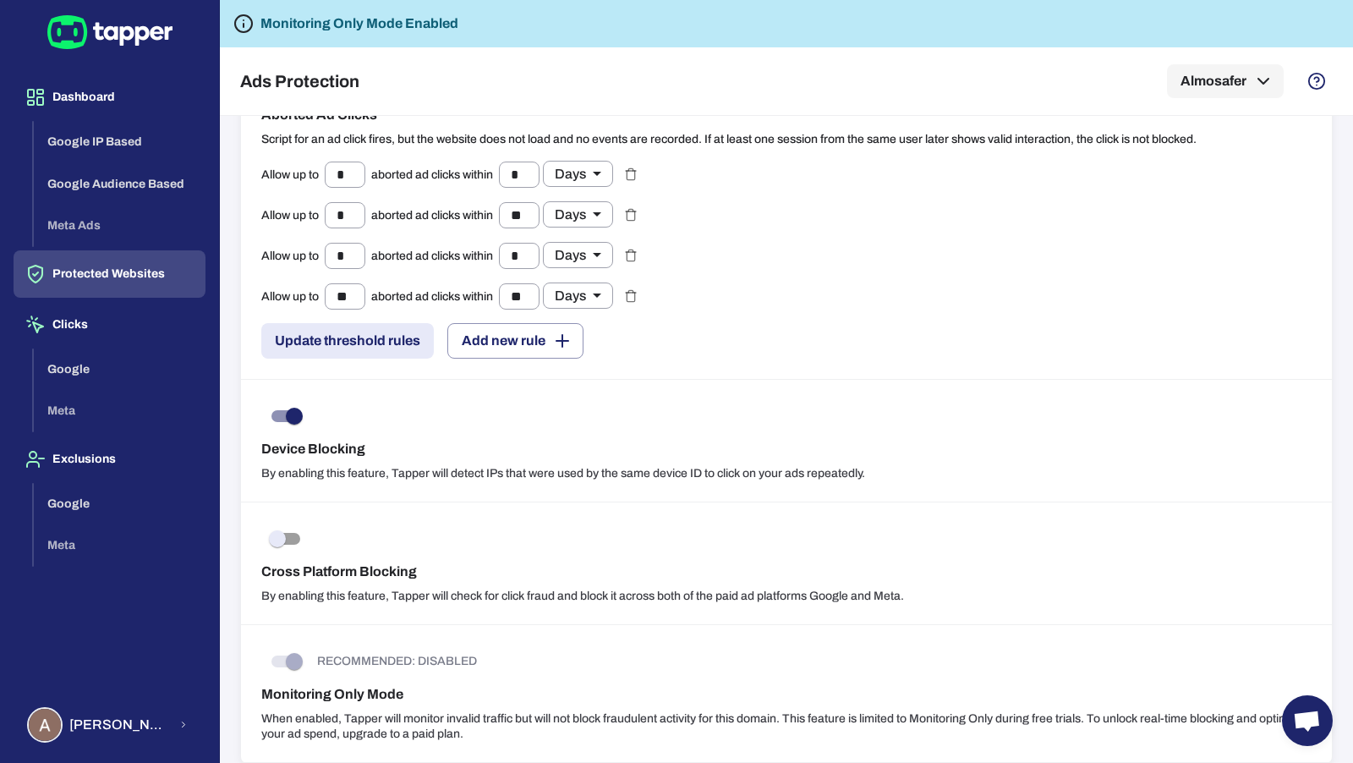
click at [313, 684] on h6 "Monitoring Only Mode" at bounding box center [786, 694] width 1051 height 20
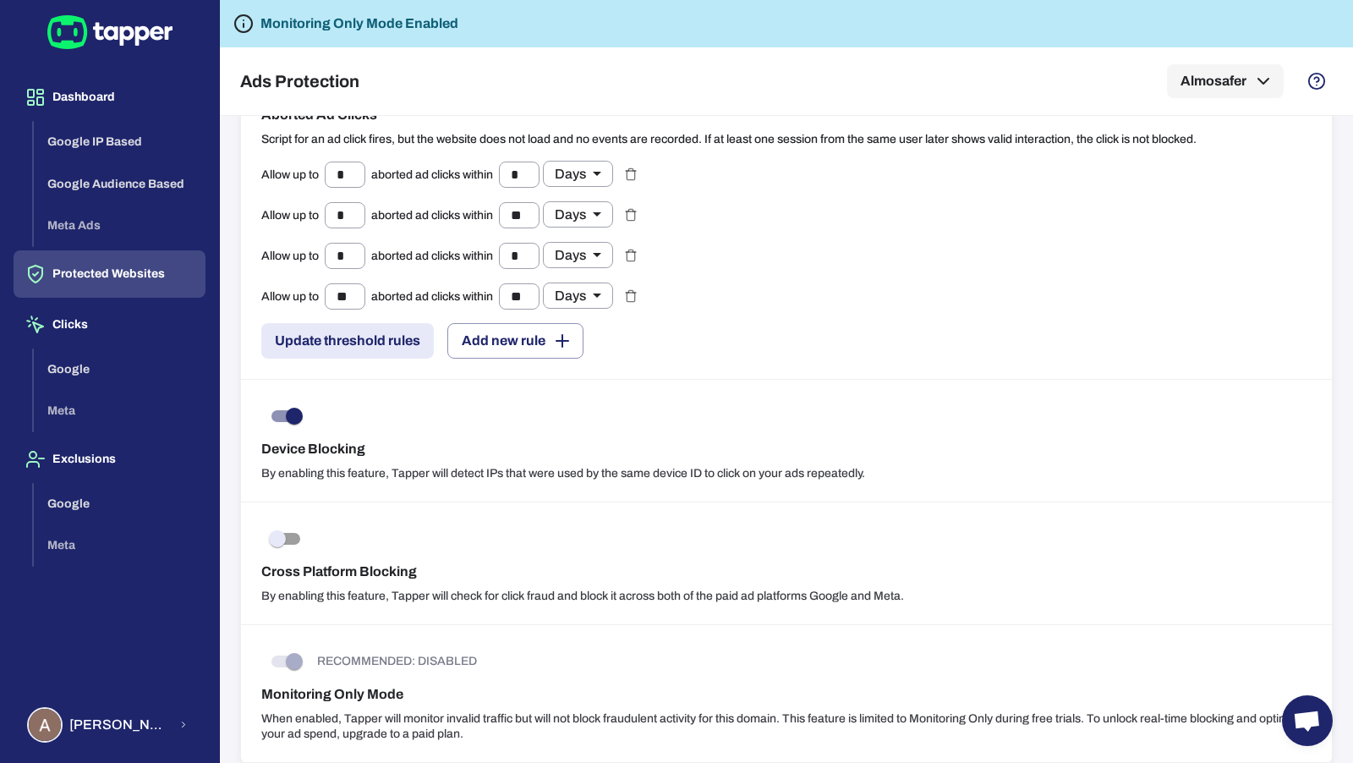
click at [313, 684] on h6 "Monitoring Only Mode" at bounding box center [786, 694] width 1051 height 20
click at [135, 751] on div "Dashboard Google IP Based Google Audience Based Meta Ads Protected Websites Cli…" at bounding box center [109, 381] width 219 height 763
click at [135, 733] on span "Ambrose Fernandes" at bounding box center [118, 725] width 99 height 17
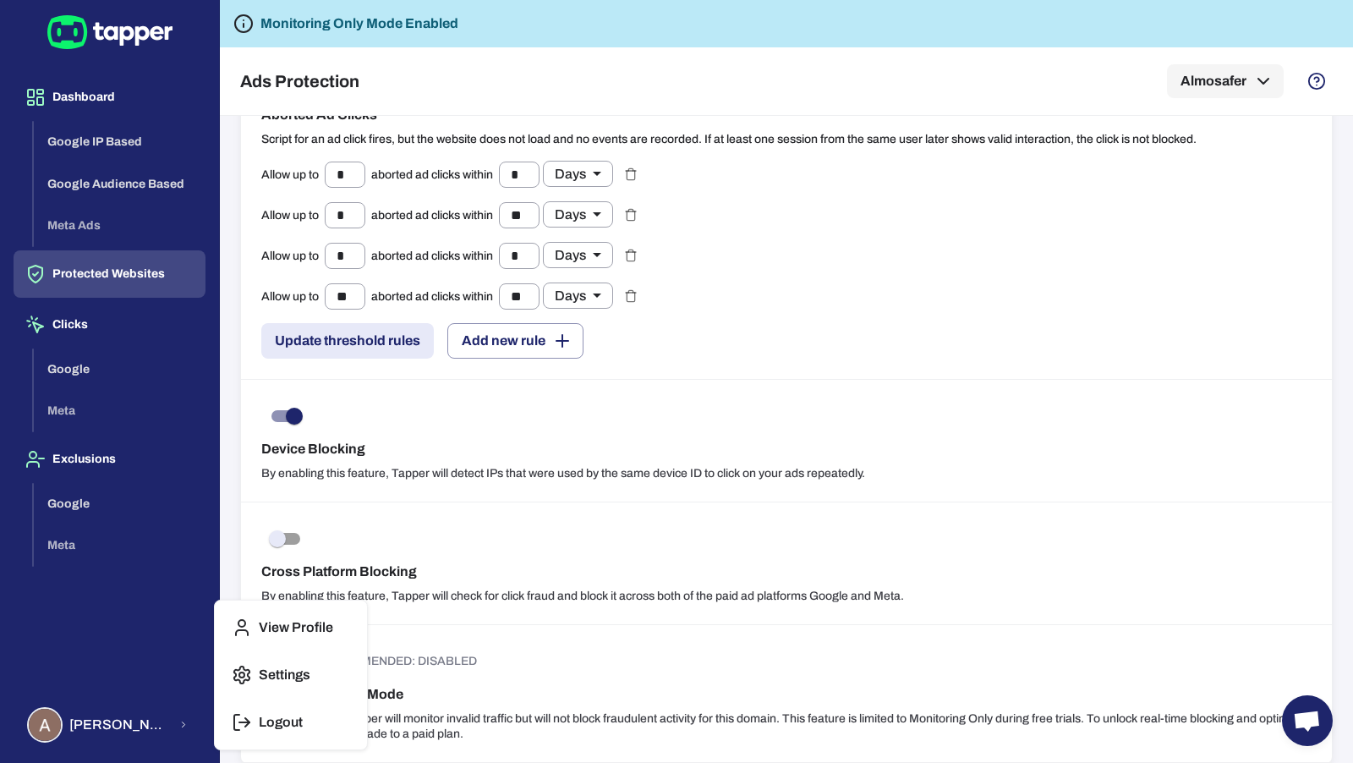
click at [309, 722] on button "Logout" at bounding box center [291, 722] width 139 height 41
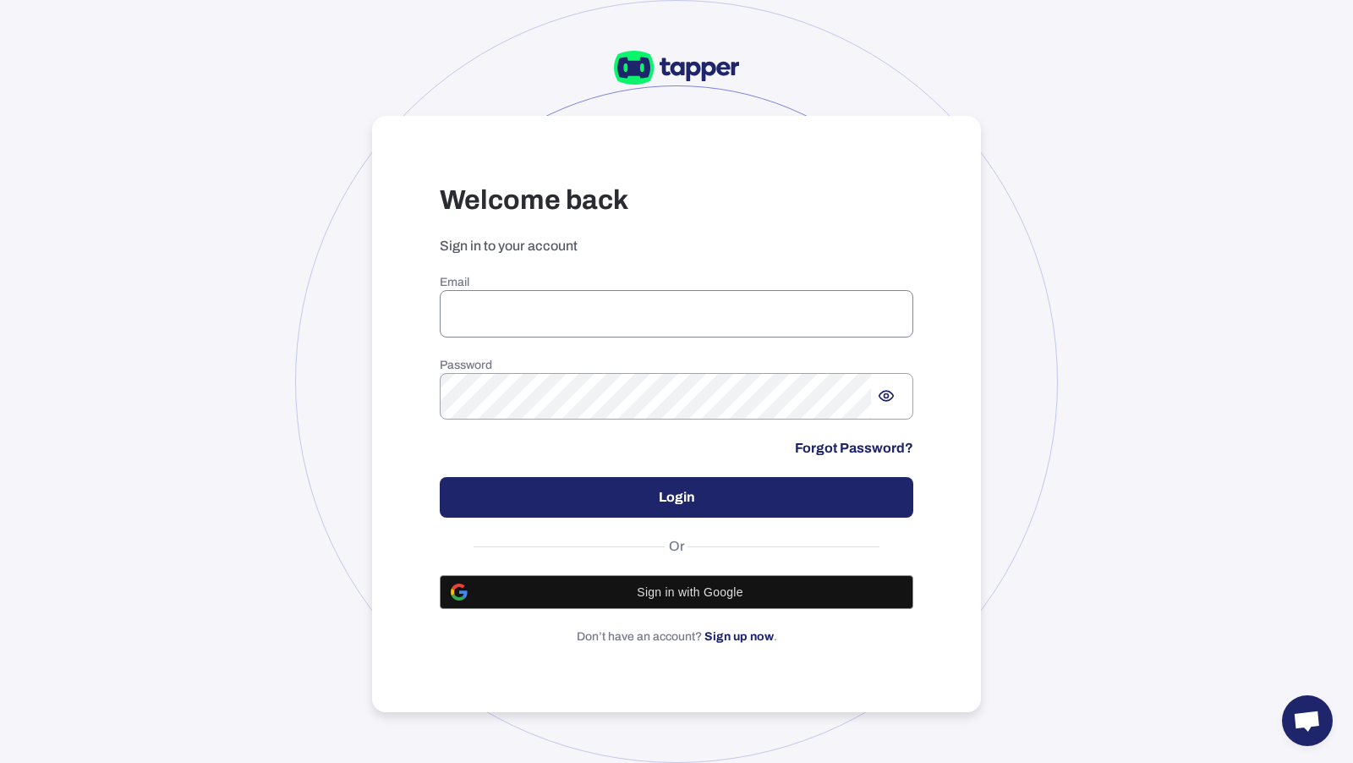
type input "**********"
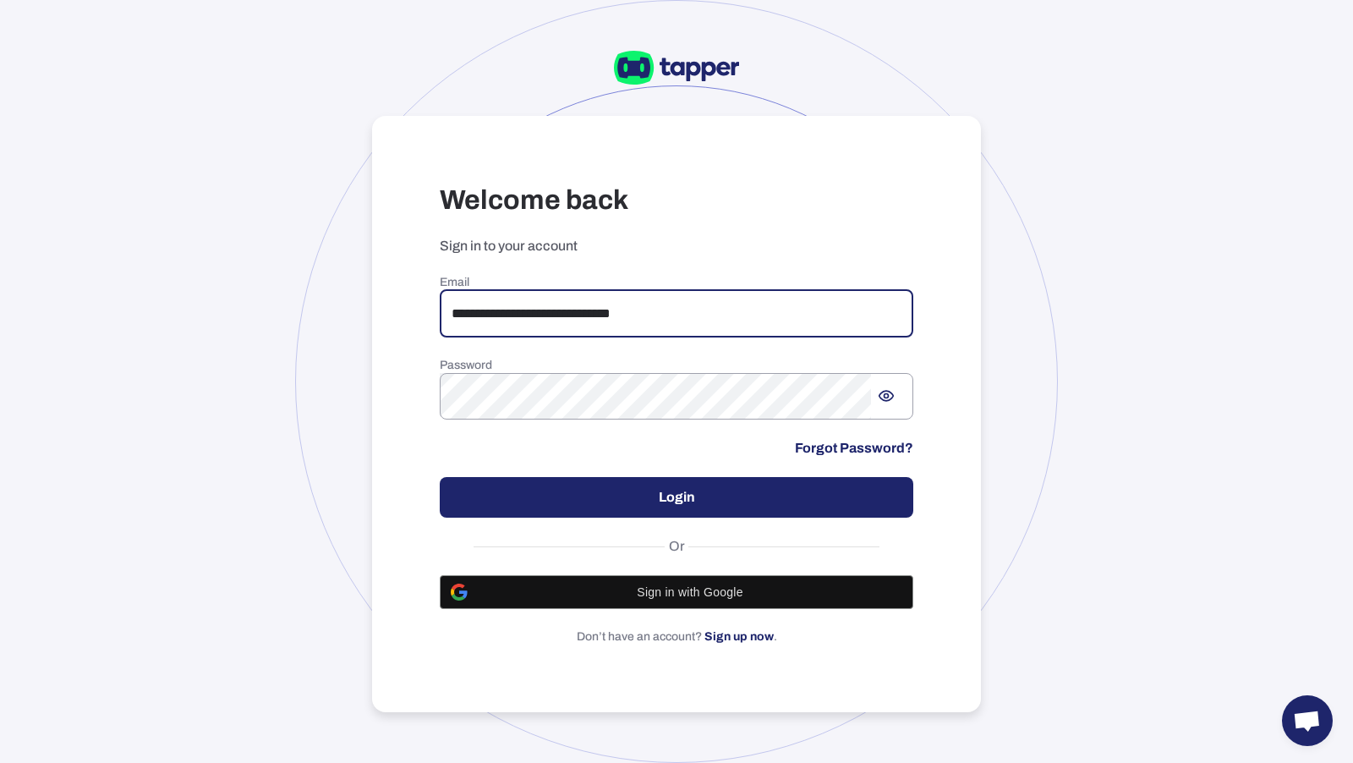
click at [574, 312] on input "**********" at bounding box center [677, 313] width 474 height 47
click at [670, 305] on input "**********" at bounding box center [677, 313] width 474 height 47
click at [199, 275] on div "**********" at bounding box center [676, 381] width 1353 height 763
click at [581, 325] on input "**********" at bounding box center [677, 313] width 474 height 47
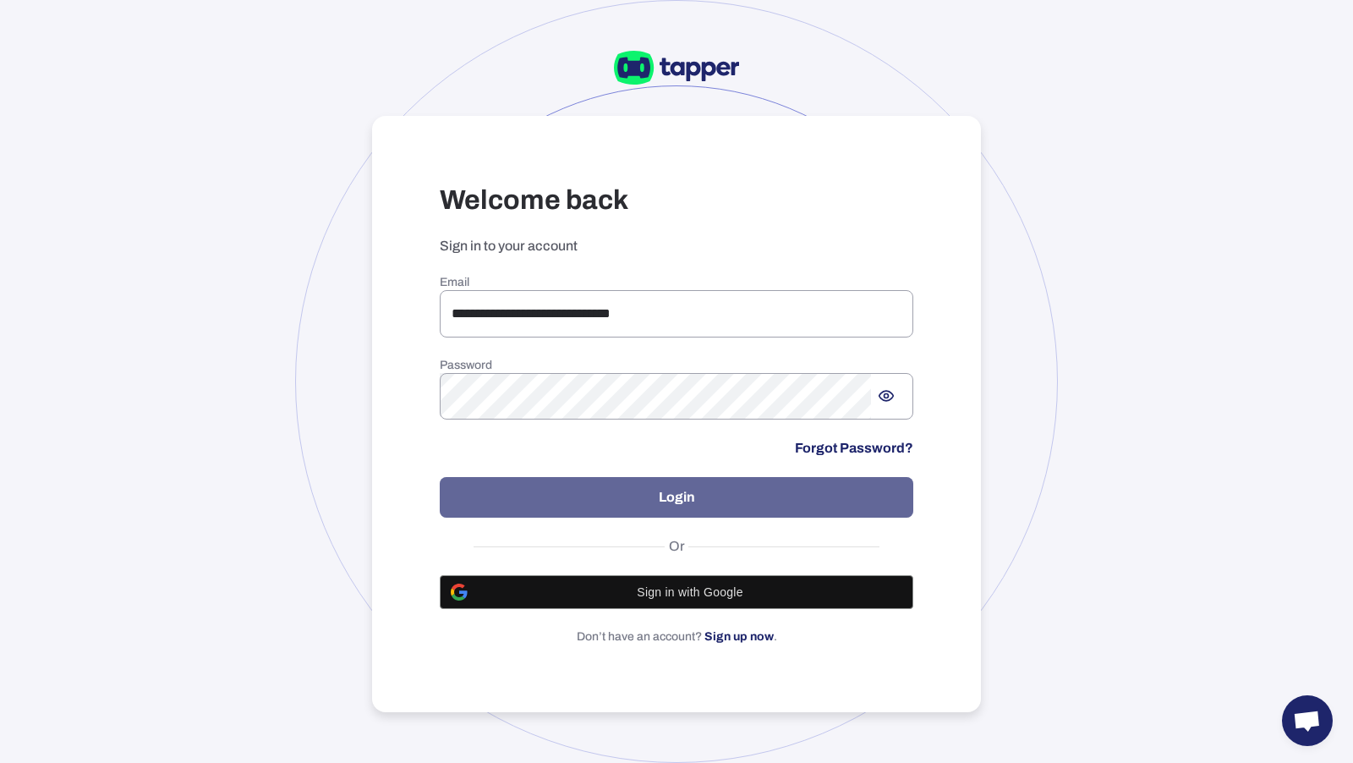
click at [638, 512] on button "Login" at bounding box center [677, 497] width 474 height 41
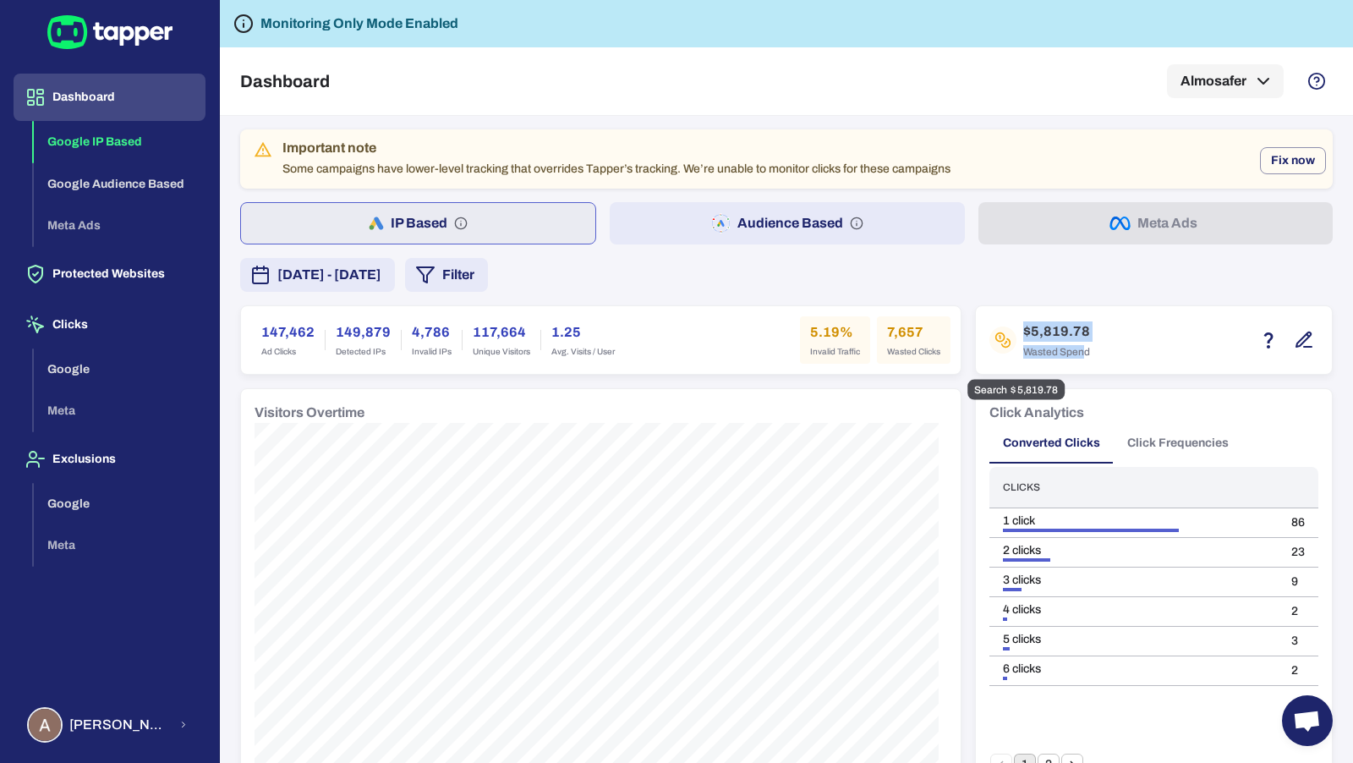
drag, startPoint x: 1017, startPoint y: 330, endPoint x: 1074, endPoint y: 354, distance: 62.2
click at [1074, 354] on div "$5,819.78 Wasted Spend" at bounding box center [1057, 339] width 67 height 37
click at [1063, 352] on span "Wasted Spend" at bounding box center [1057, 352] width 67 height 14
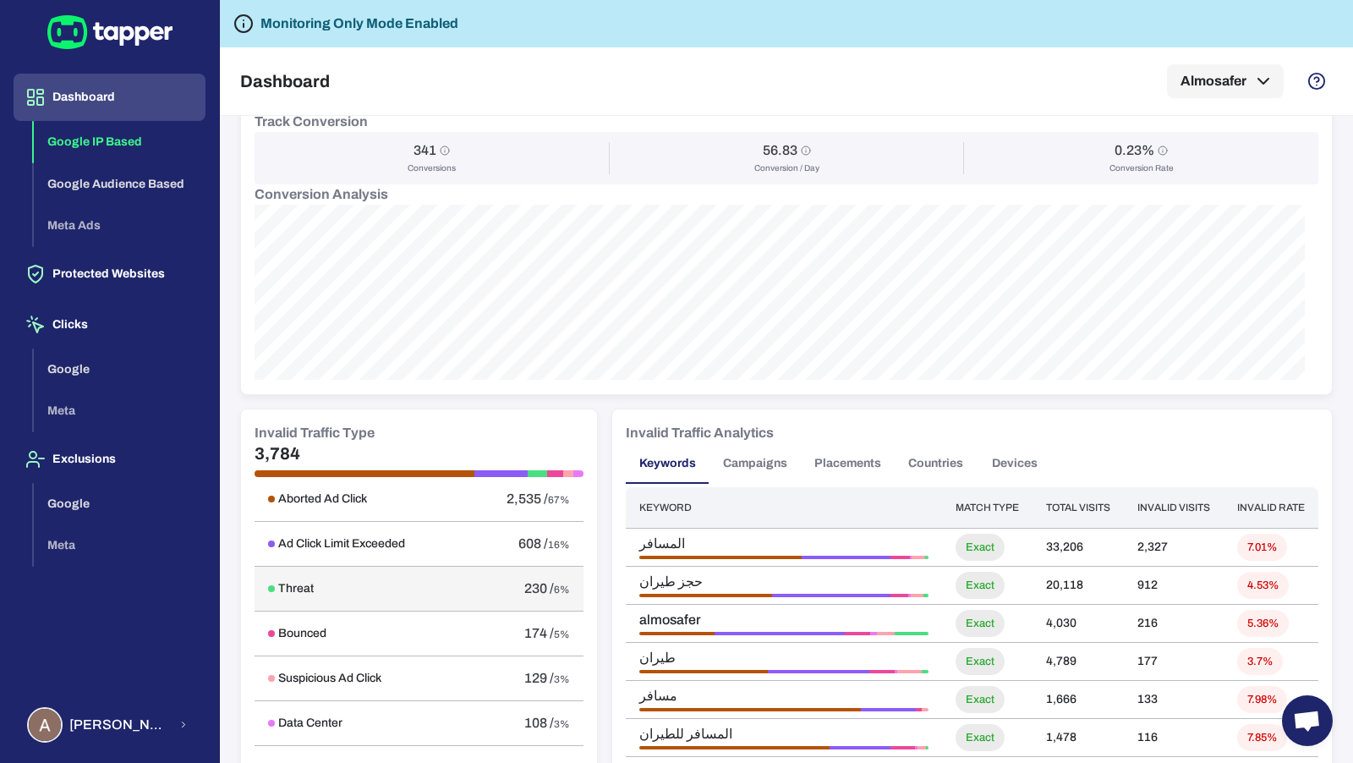
scroll to position [815, 0]
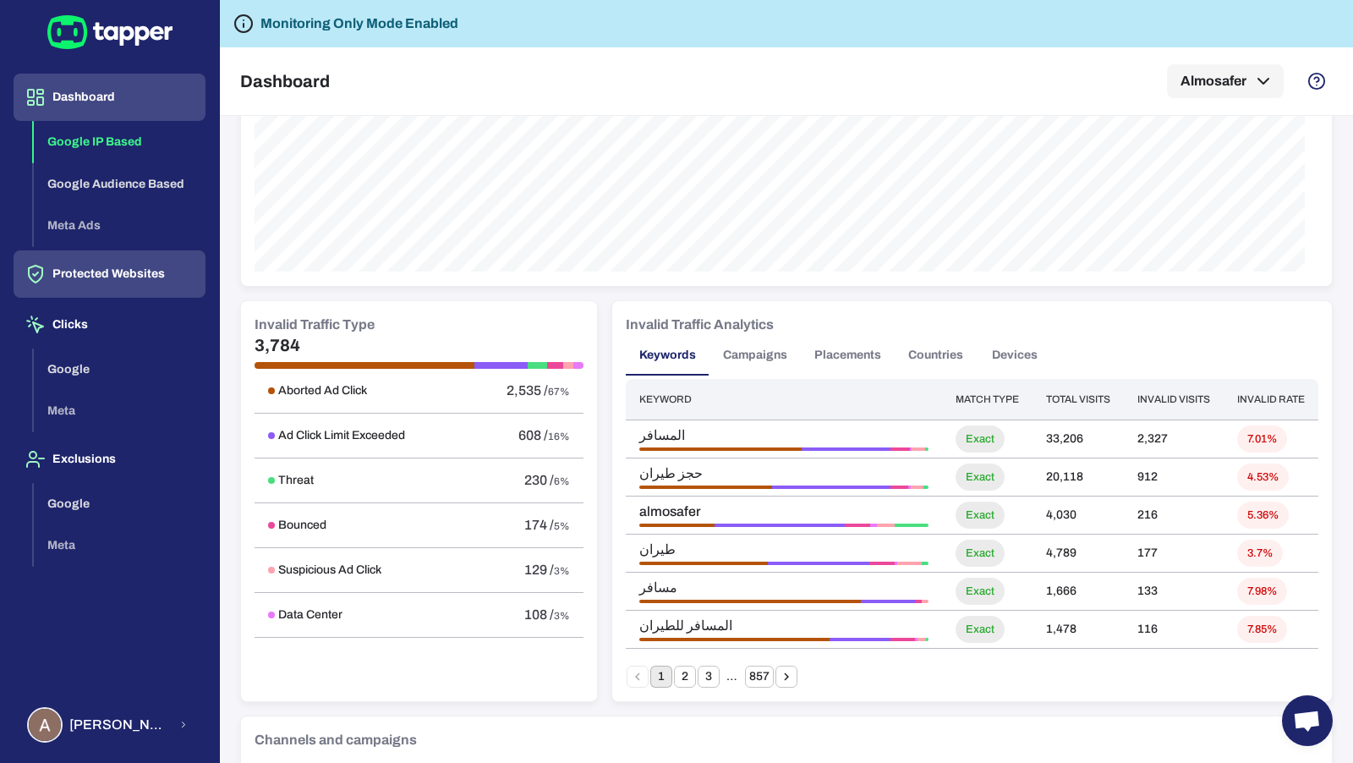
click at [140, 271] on button "Protected Websites" at bounding box center [110, 273] width 192 height 47
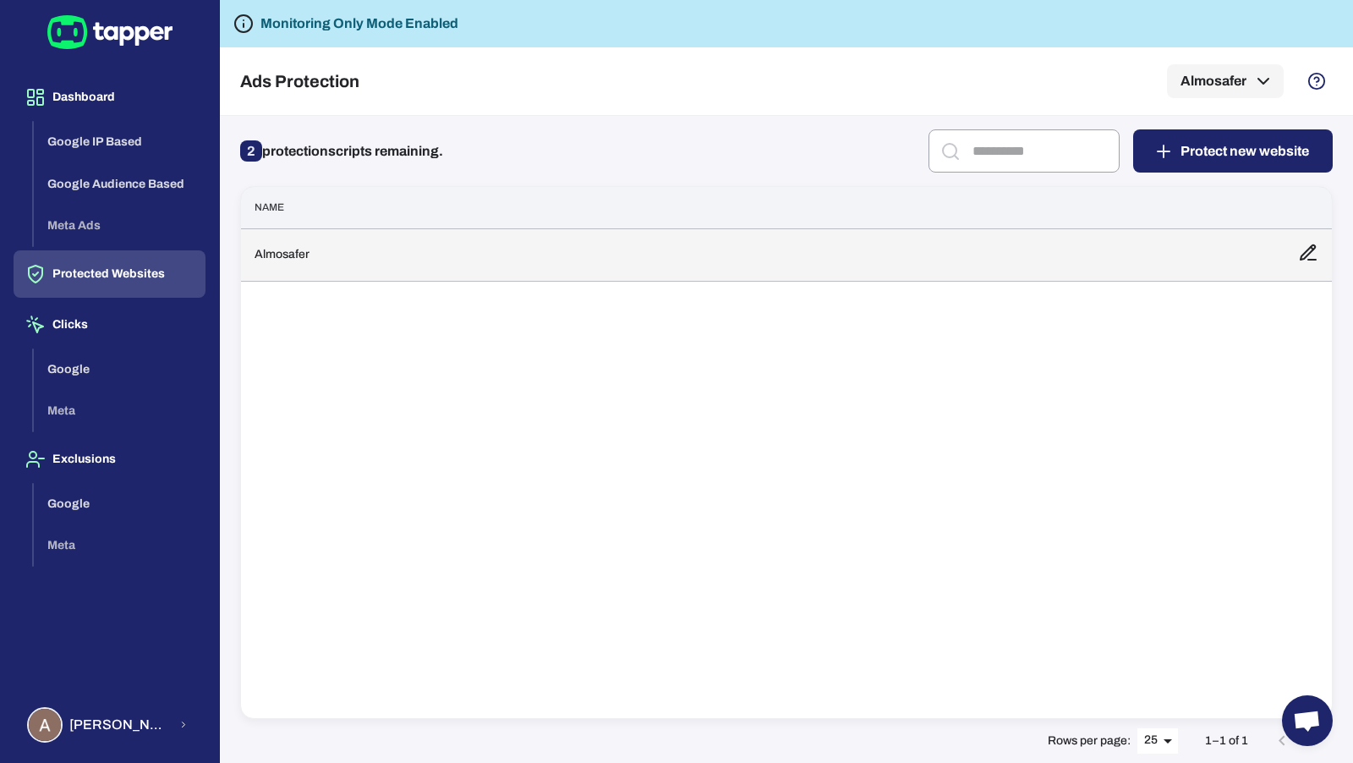
click at [513, 271] on td "Almosafer" at bounding box center [763, 254] width 1044 height 52
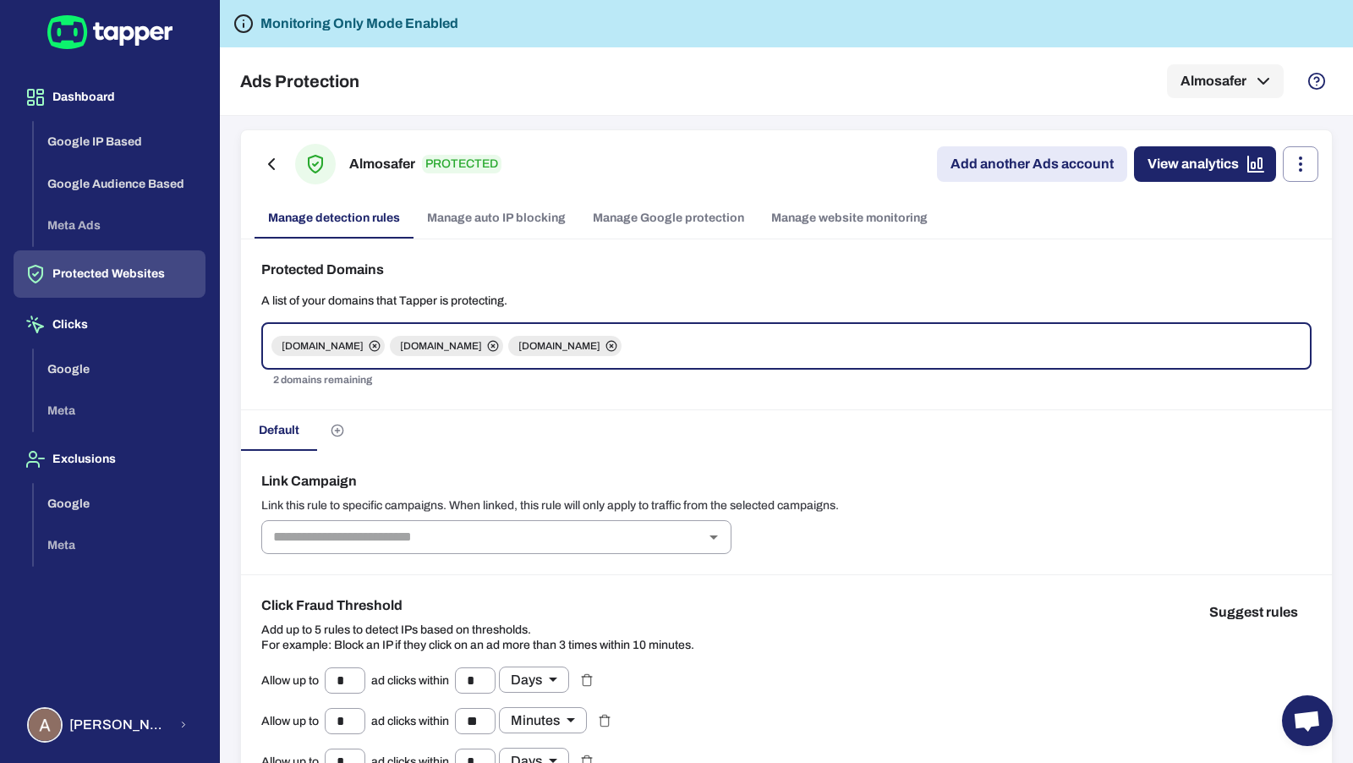
click at [712, 223] on link "Manage Google protection" at bounding box center [668, 218] width 178 height 41
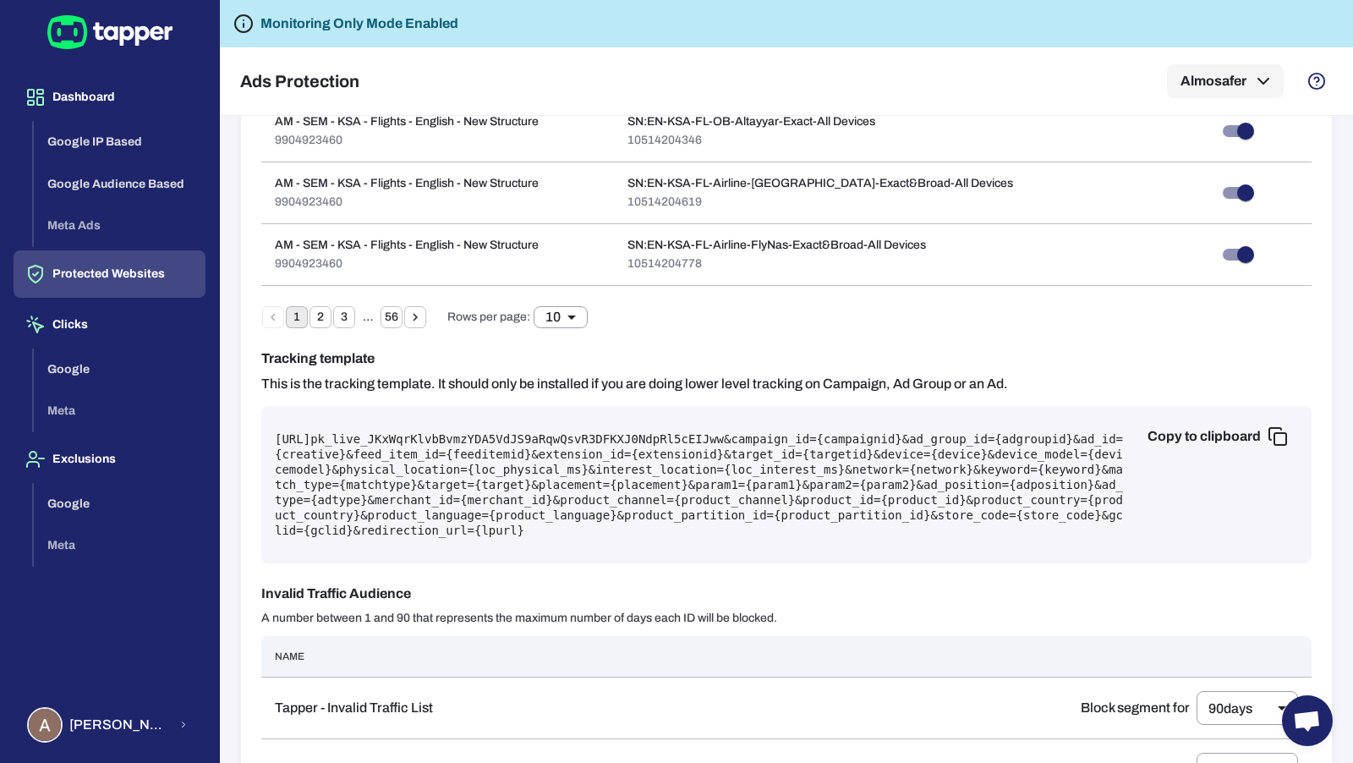
scroll to position [1519, 0]
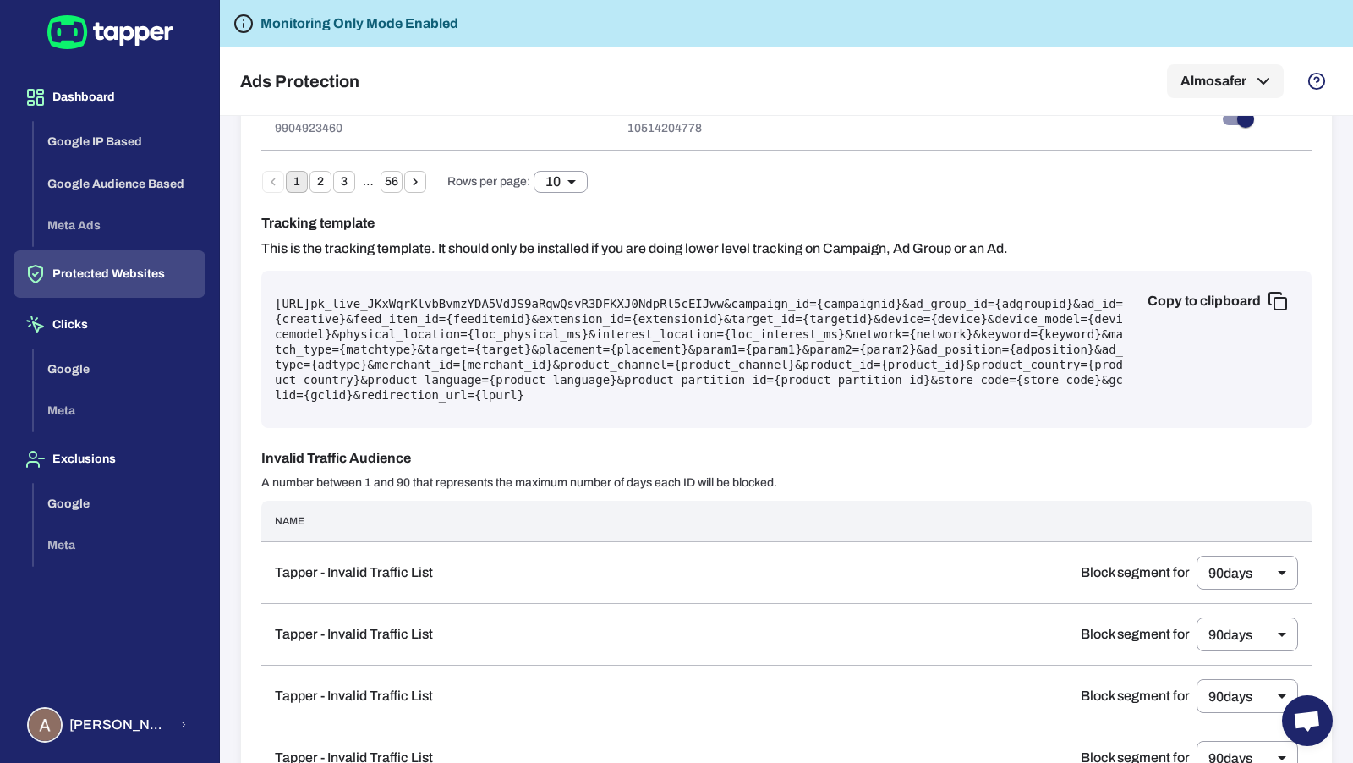
click at [564, 364] on pre "[URL] pk_live_JKxWqrKlvbBvmzYDA5VdJS9aRqwQsvR3DFKXJ0NdpRl5cEIJww &campaign_id={…" at bounding box center [787, 349] width 1024 height 107
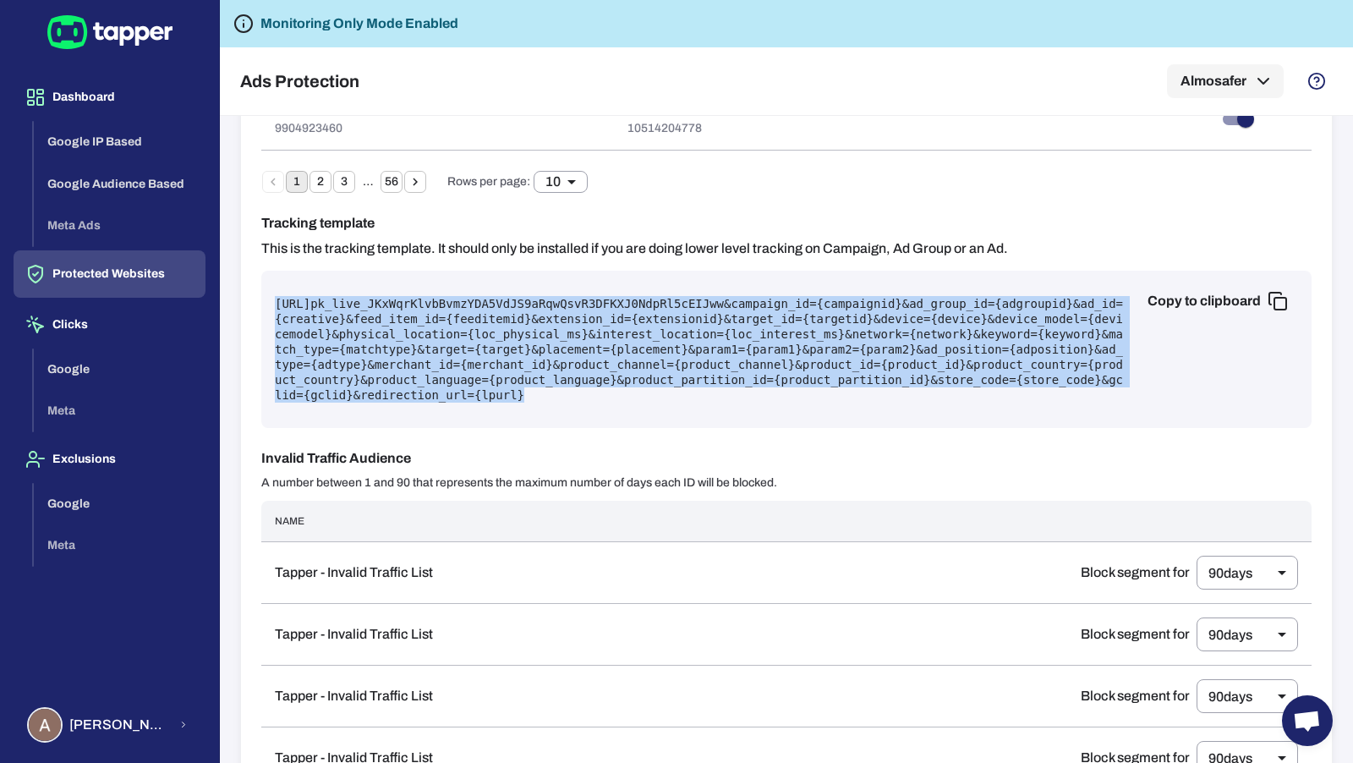
drag, startPoint x: 924, startPoint y: 382, endPoint x: 504, endPoint y: 266, distance: 435.3
click at [504, 271] on div "Copy to clipboard [URL] pk_live_JKxWqrKlvbBvmzYDA5VdJS9aRqwQsvR3DFKXJ0NdpRl5cEI…" at bounding box center [786, 349] width 1051 height 157
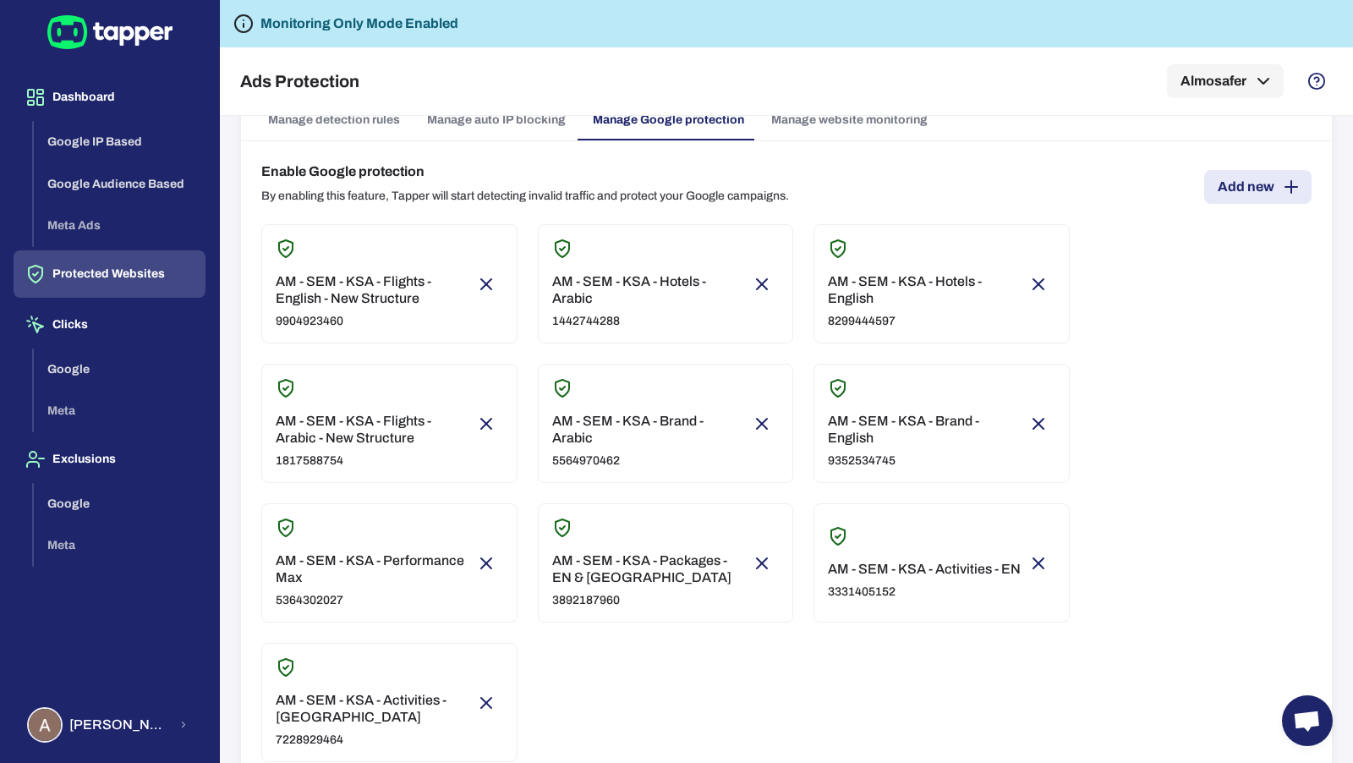
scroll to position [0, 0]
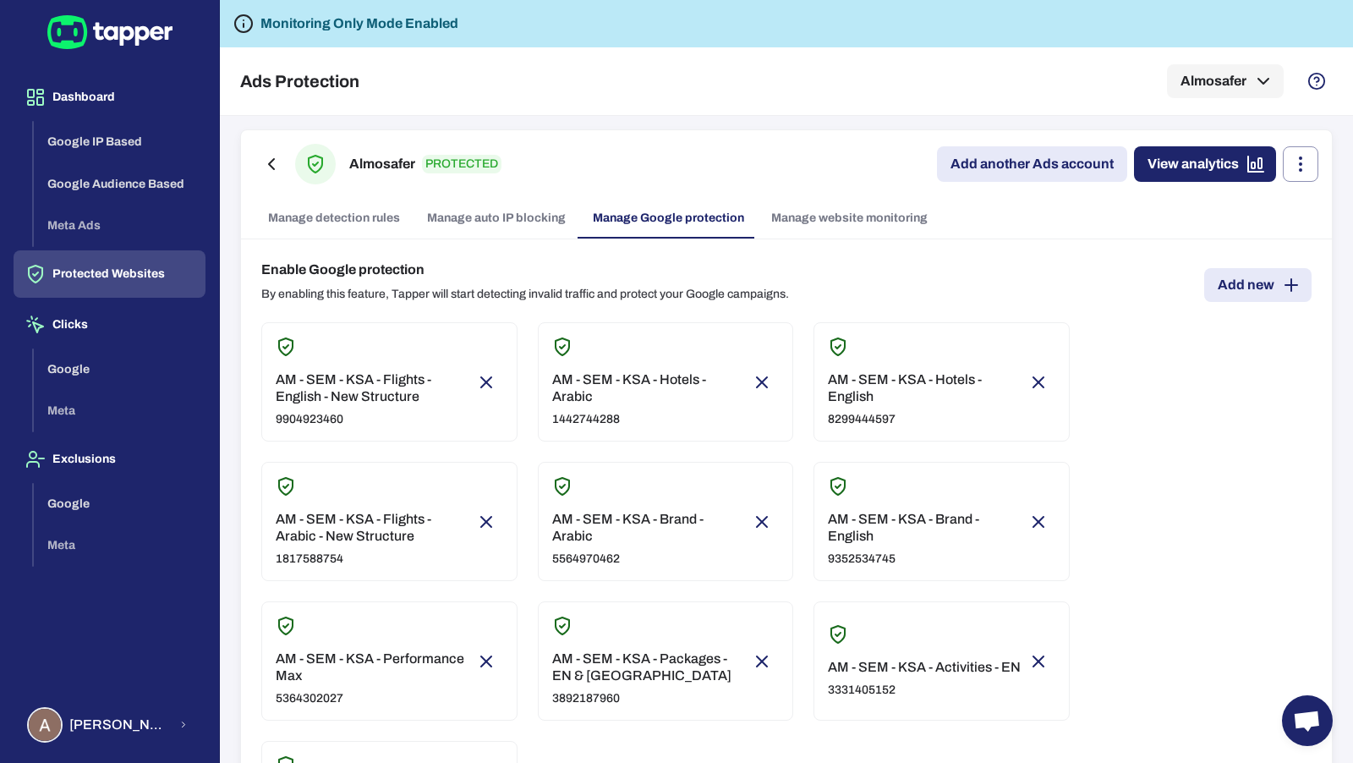
click at [815, 229] on link "Manage website monitoring" at bounding box center [850, 218] width 184 height 41
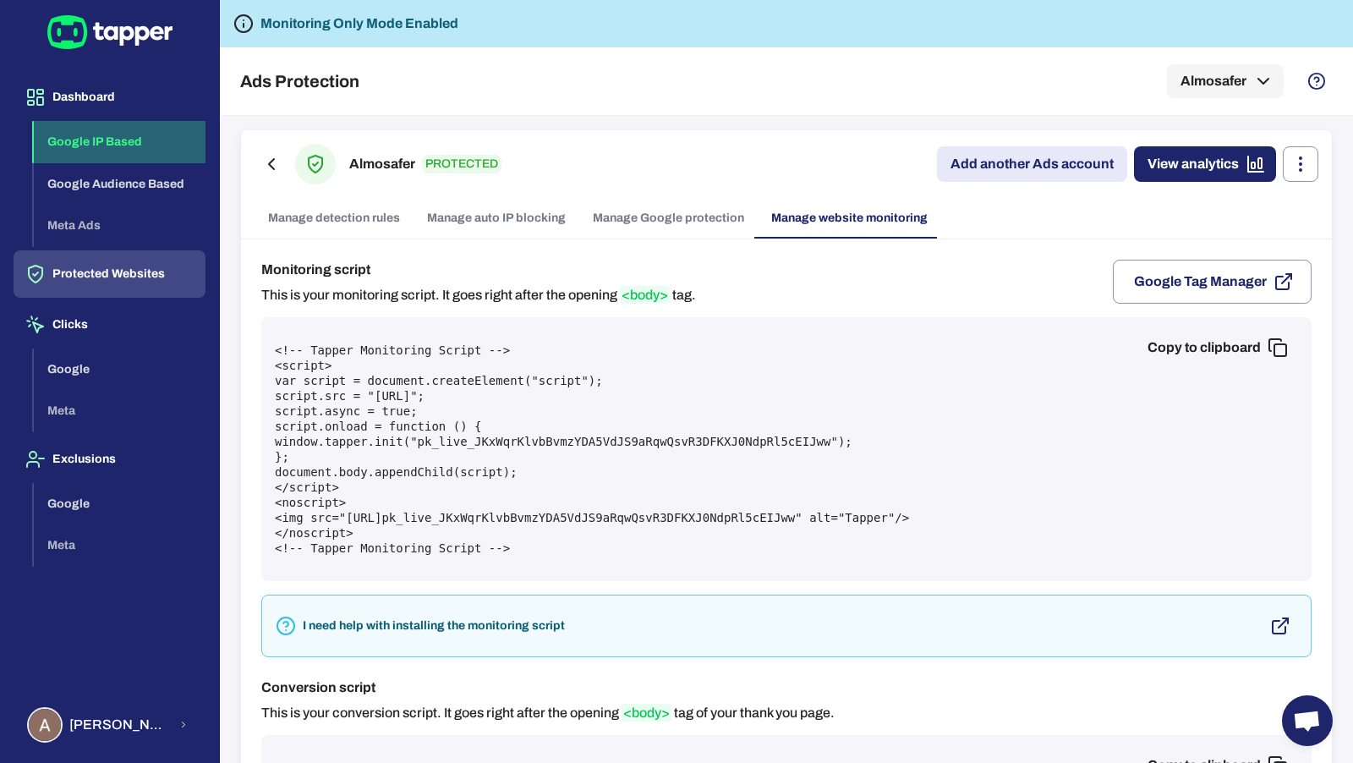
click at [162, 122] on button "Google IP Based" at bounding box center [120, 142] width 172 height 42
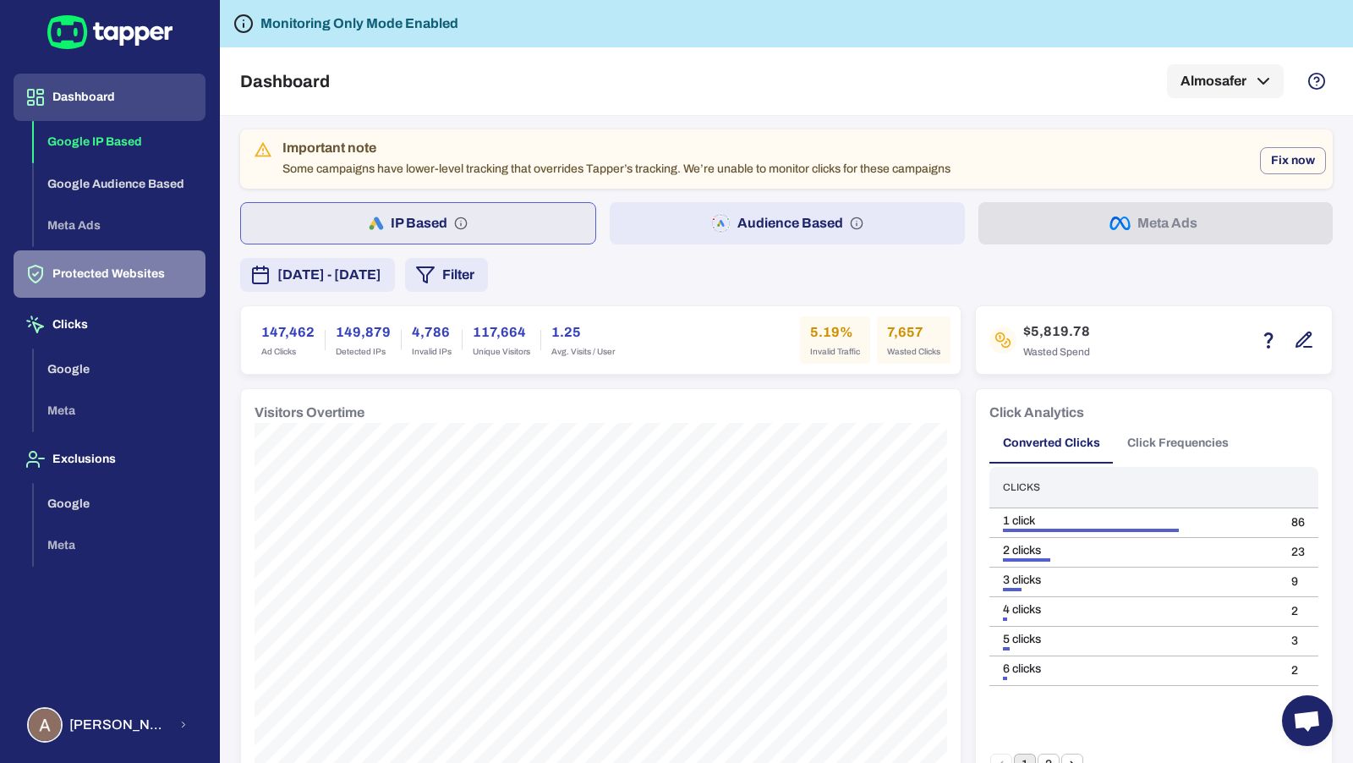
click at [66, 273] on button "Protected Websites" at bounding box center [110, 273] width 192 height 47
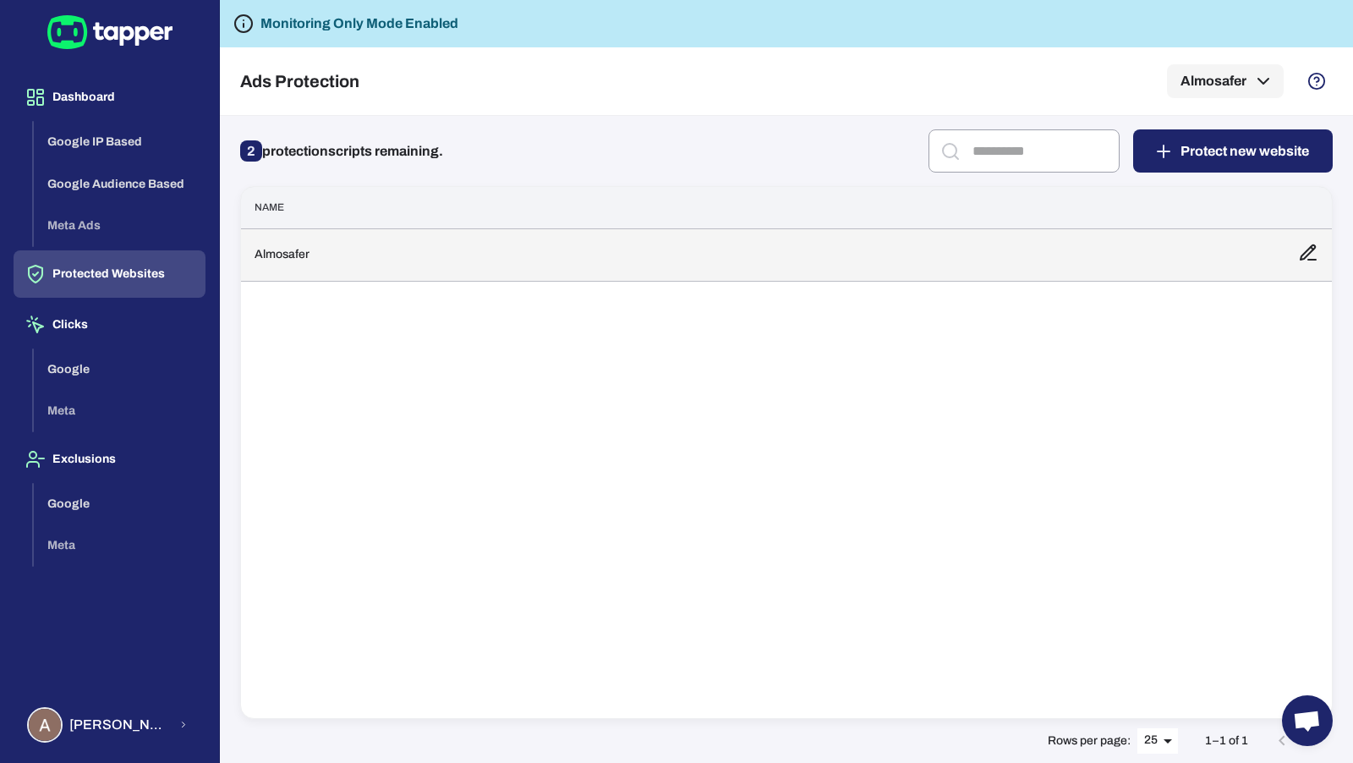
click at [461, 249] on td "Almosafer" at bounding box center [763, 254] width 1044 height 52
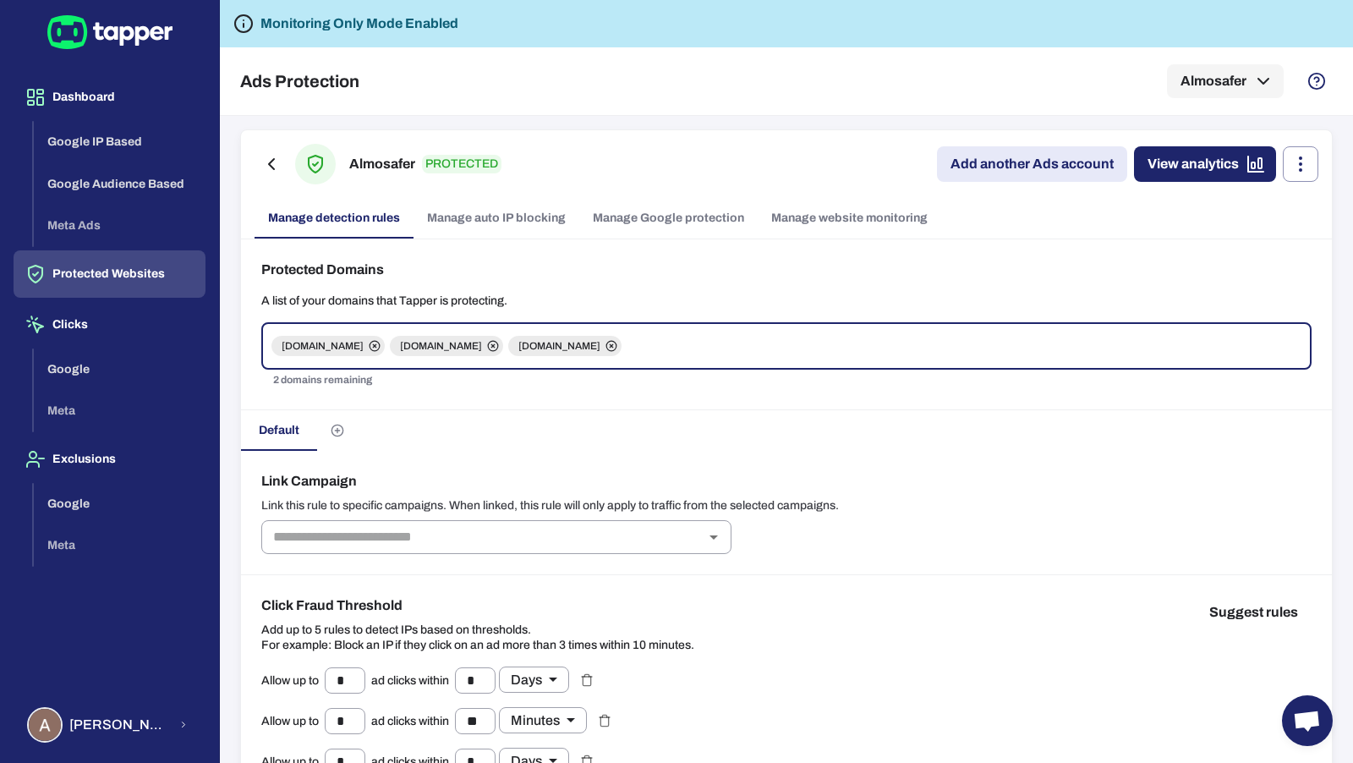
click at [804, 234] on link "Manage website monitoring" at bounding box center [850, 218] width 184 height 41
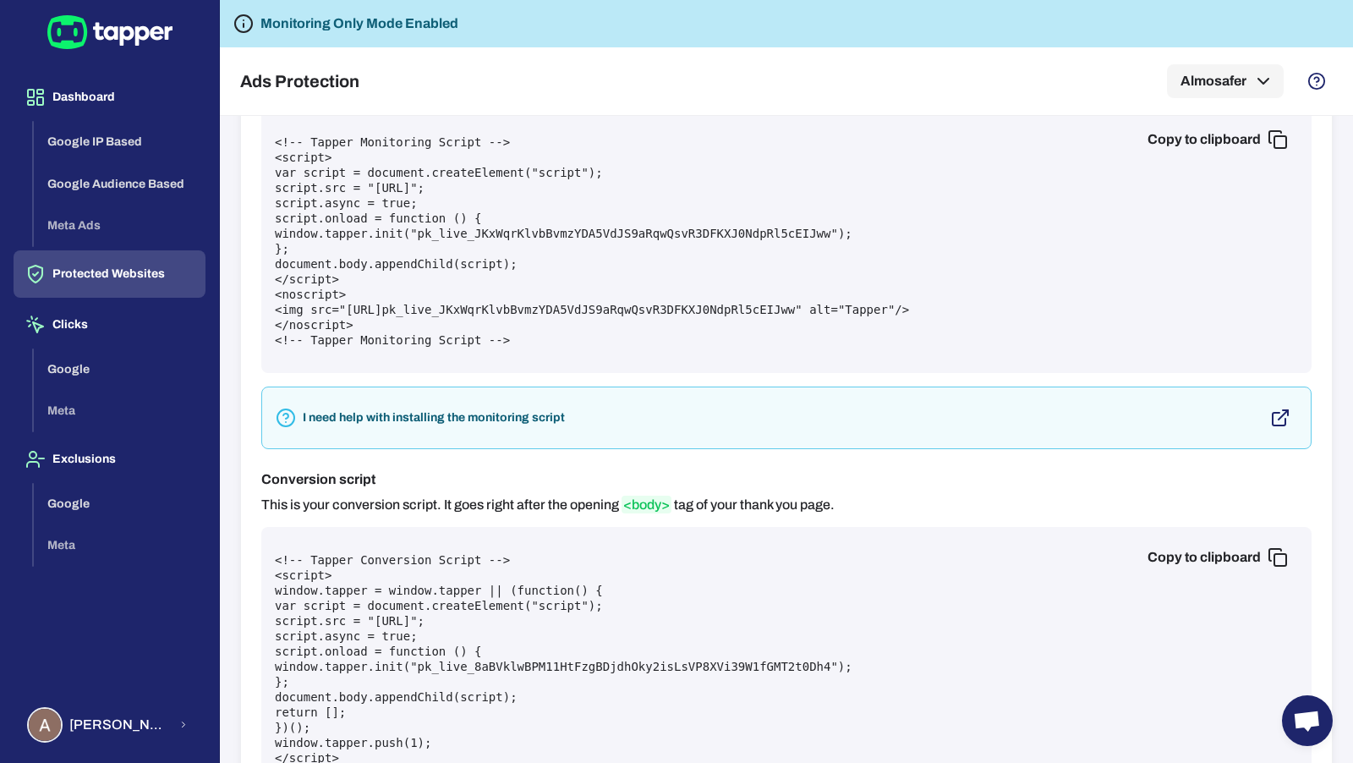
scroll to position [283, 0]
